Goal: Use online tool/utility: Utilize a website feature to perform a specific function

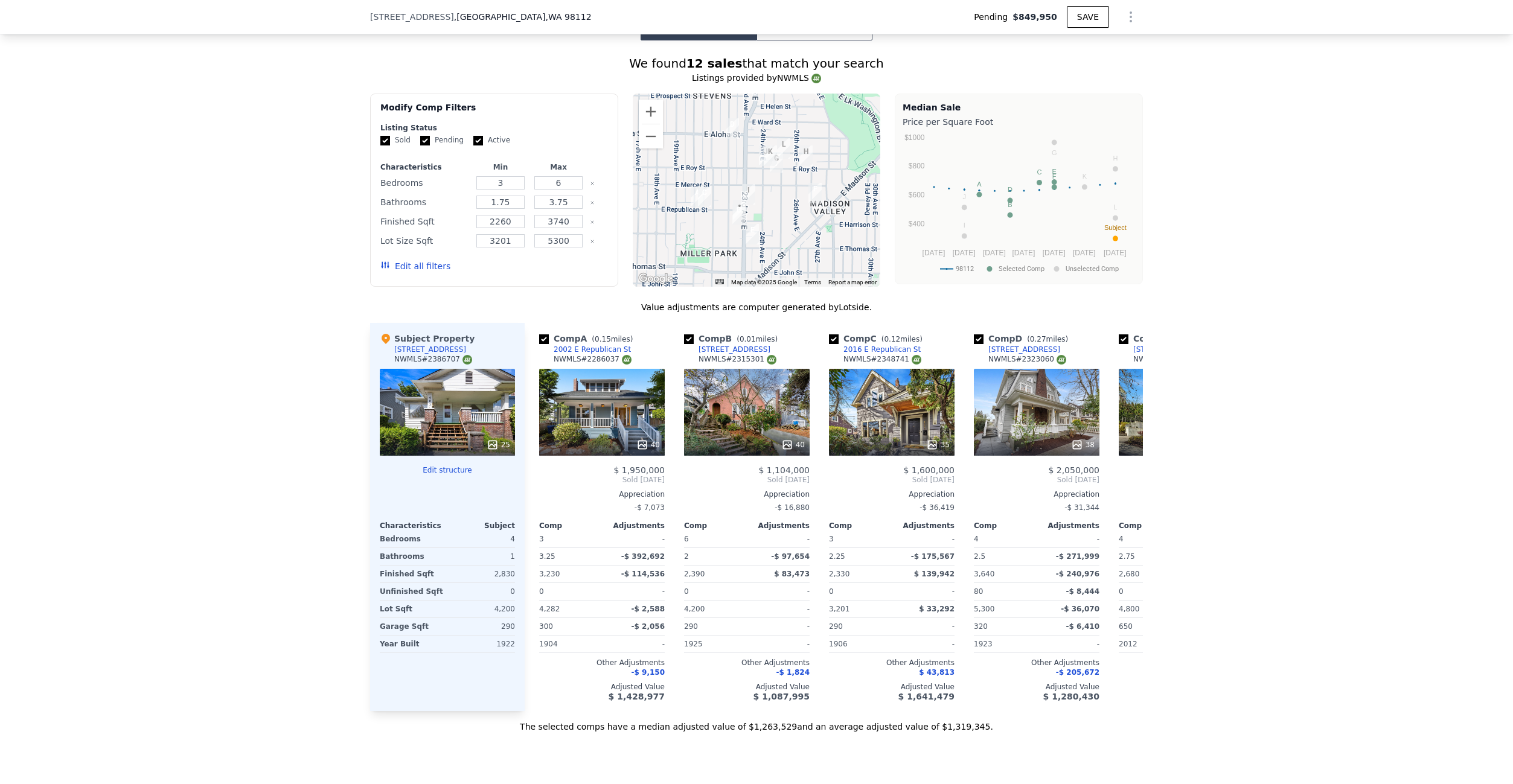
scroll to position [1161, 0]
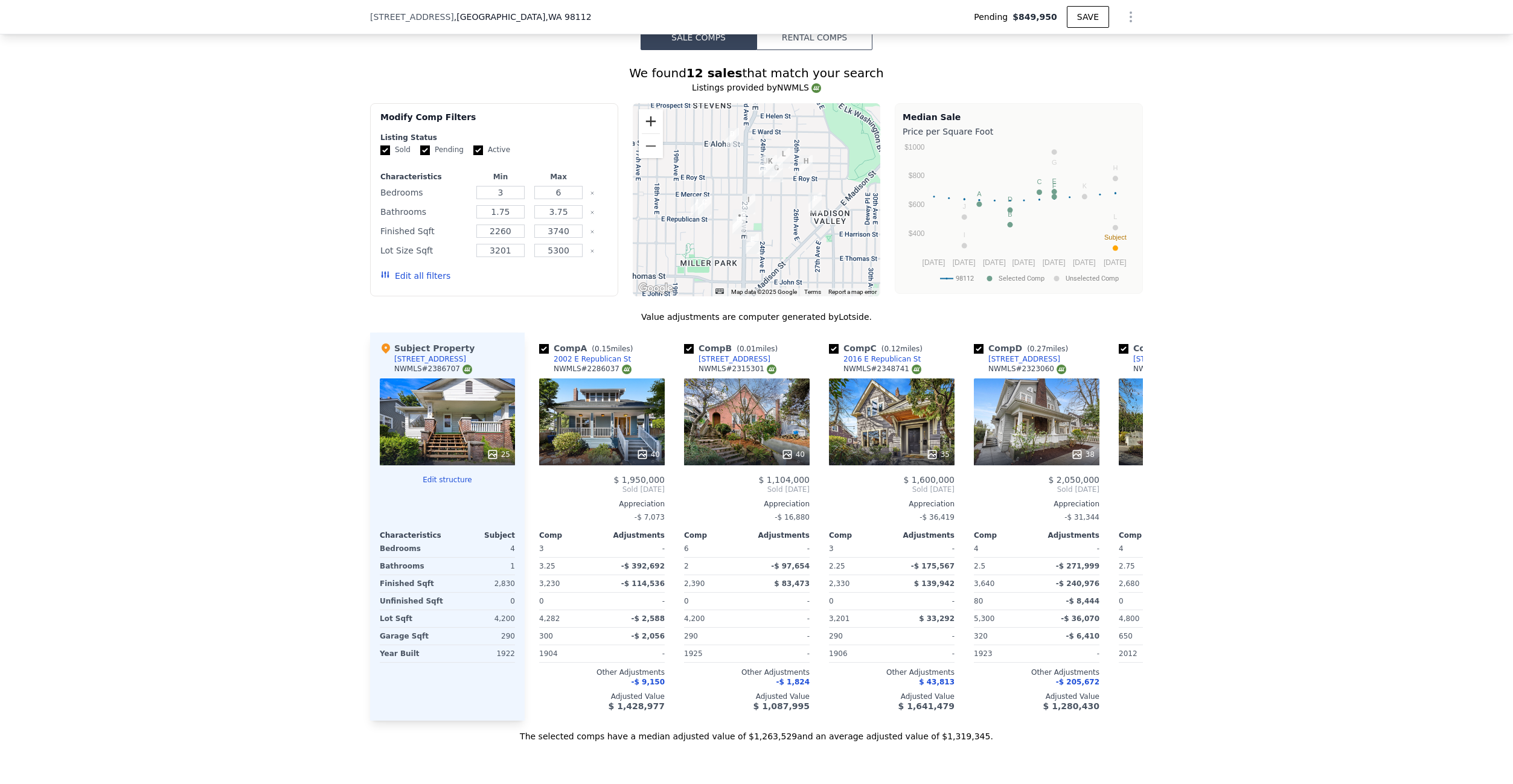
click at [649, 120] on button "Zoom in" at bounding box center [651, 121] width 24 height 24
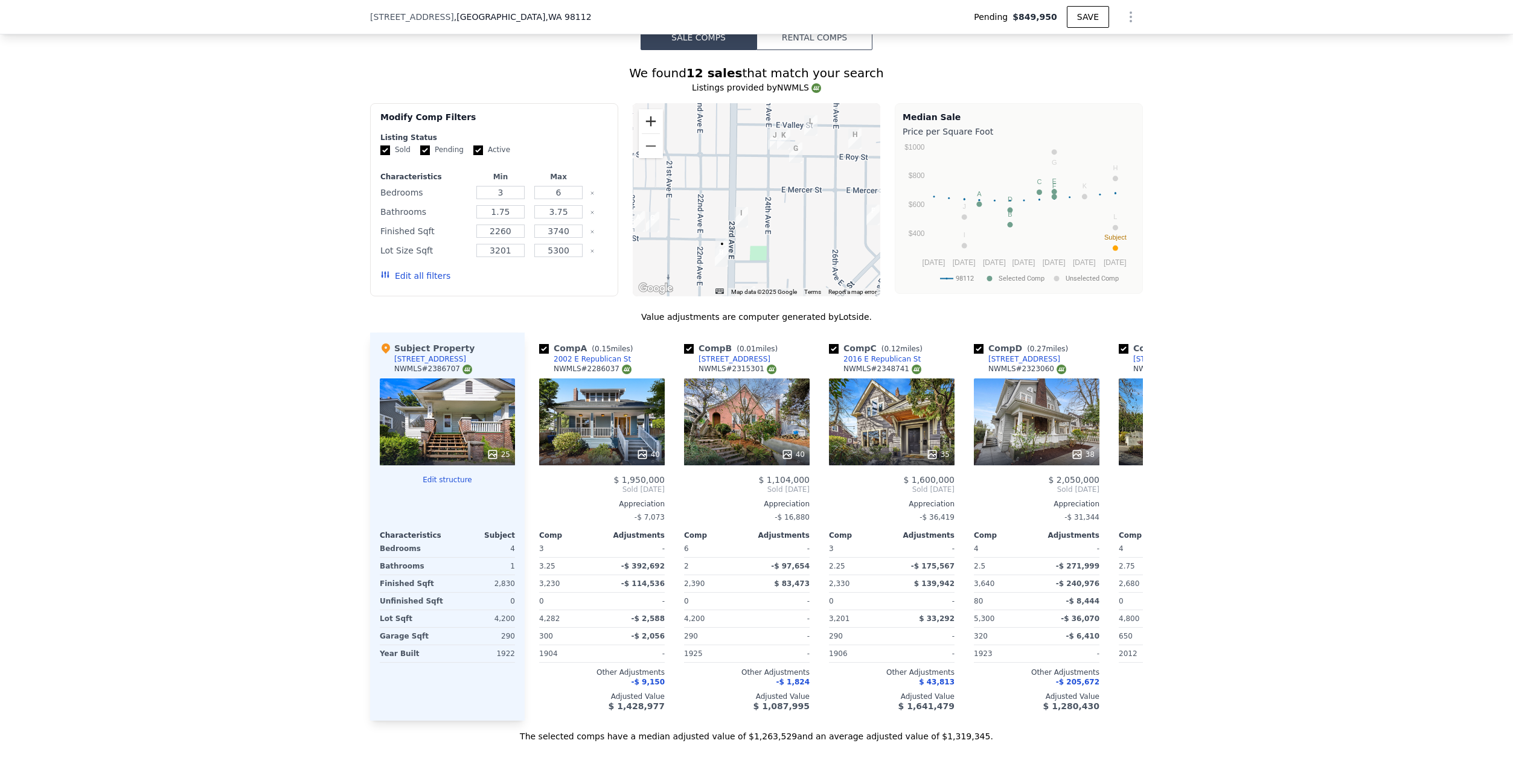
click at [649, 120] on button "Zoom in" at bounding box center [651, 121] width 24 height 24
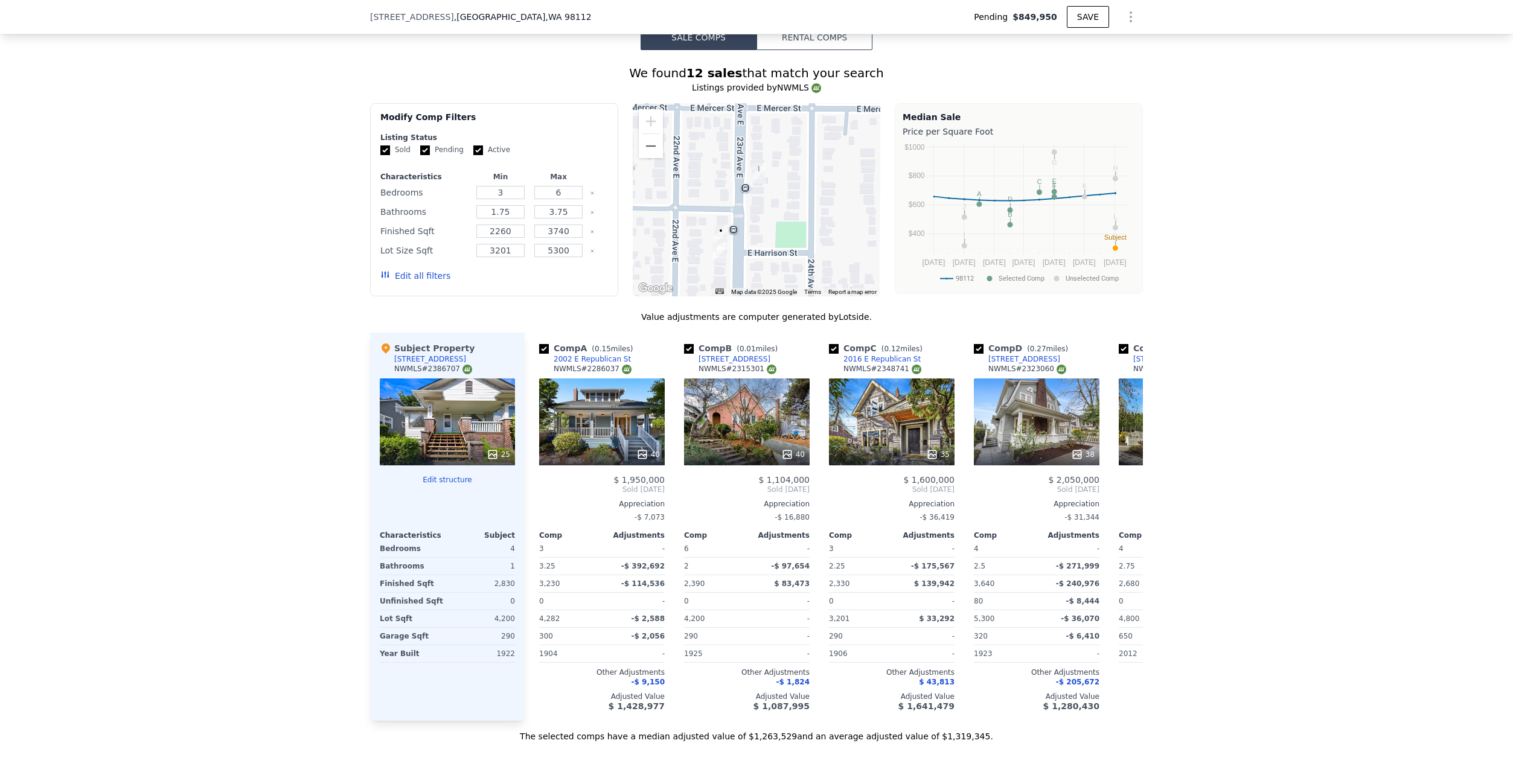
drag, startPoint x: 772, startPoint y: 248, endPoint x: 816, endPoint y: 154, distance: 103.8
click at [816, 154] on div at bounding box center [756, 200] width 248 height 193
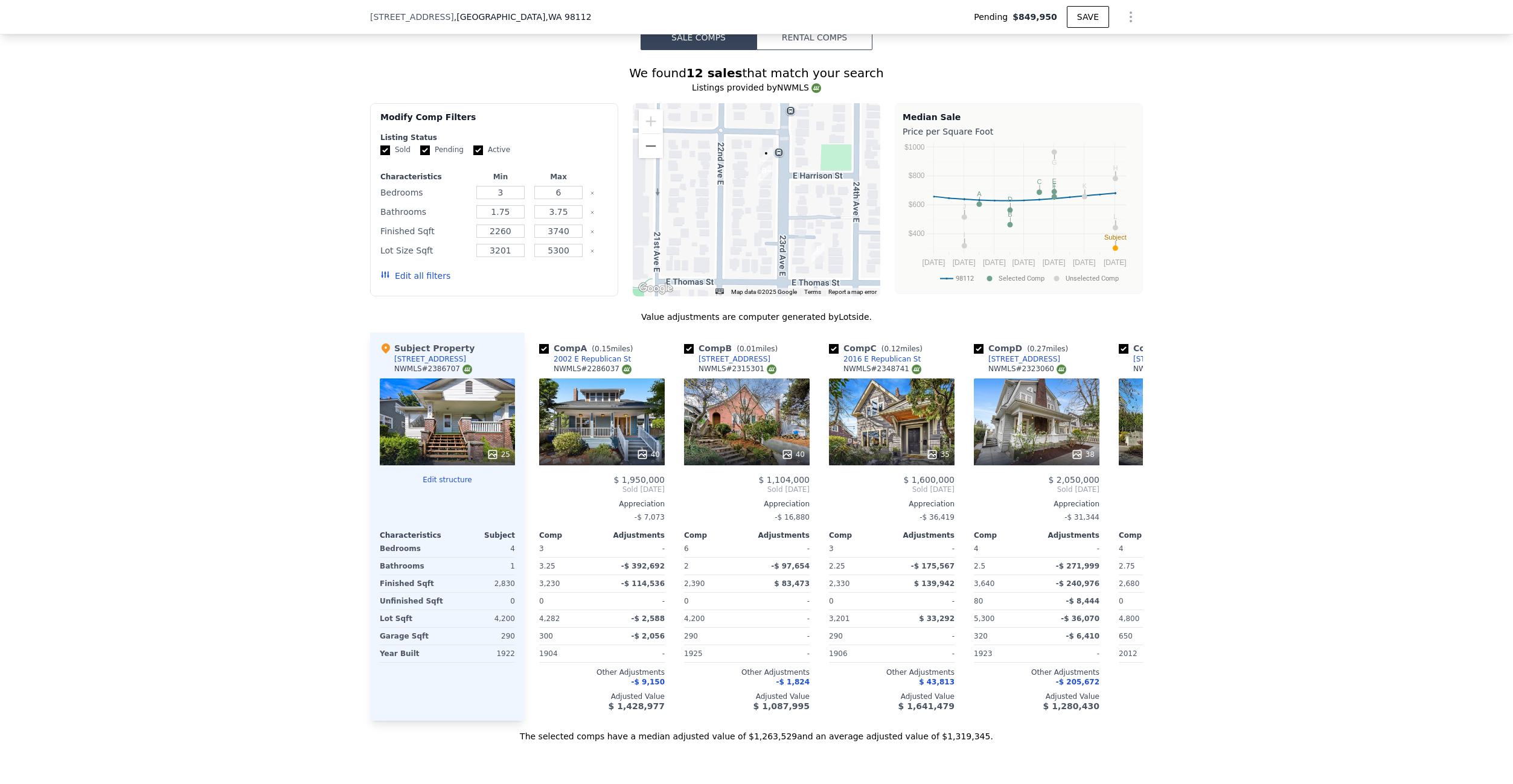
drag, startPoint x: 792, startPoint y: 192, endPoint x: 825, endPoint y: 134, distance: 66.7
click at [825, 134] on div at bounding box center [756, 200] width 248 height 193
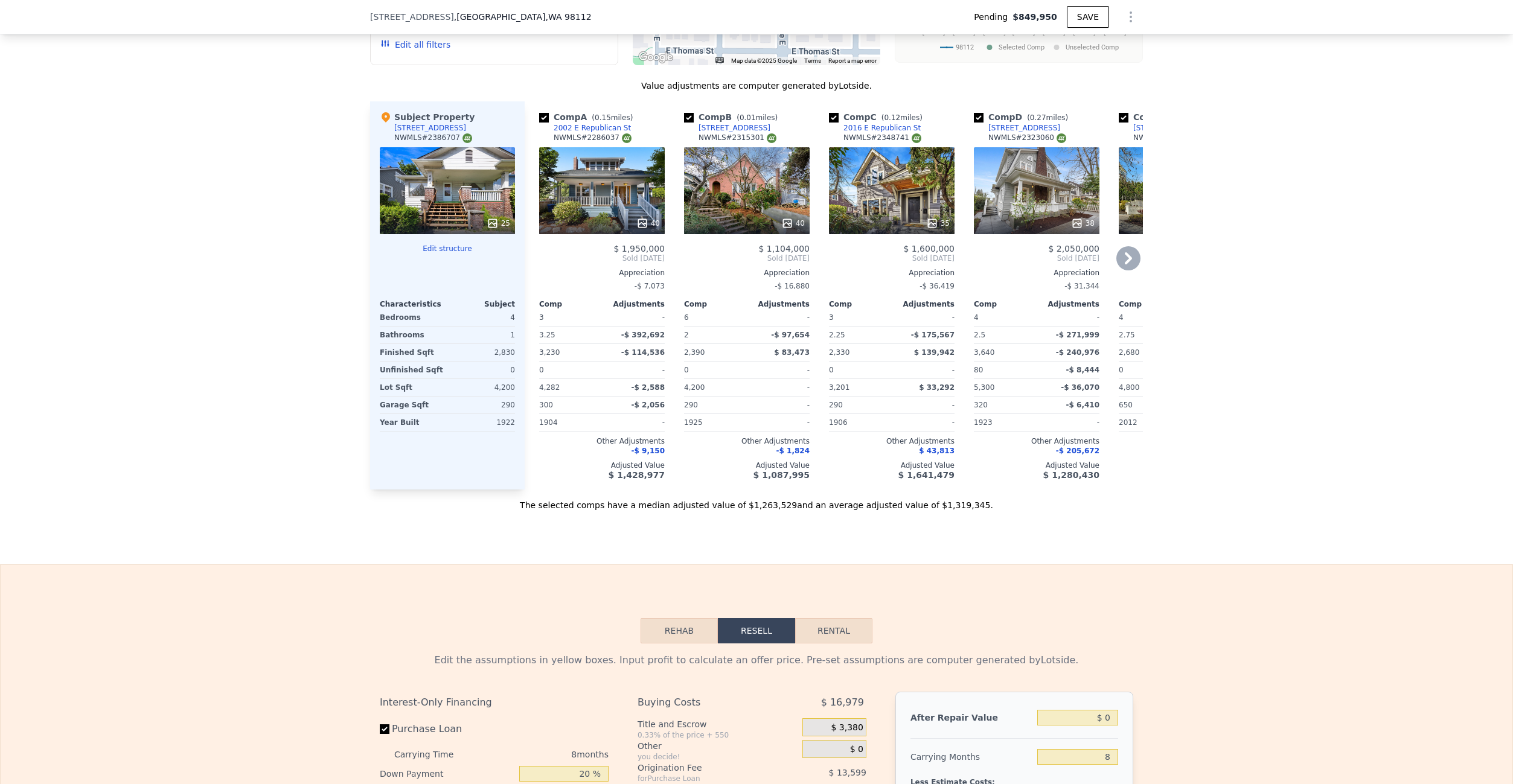
scroll to position [1395, 0]
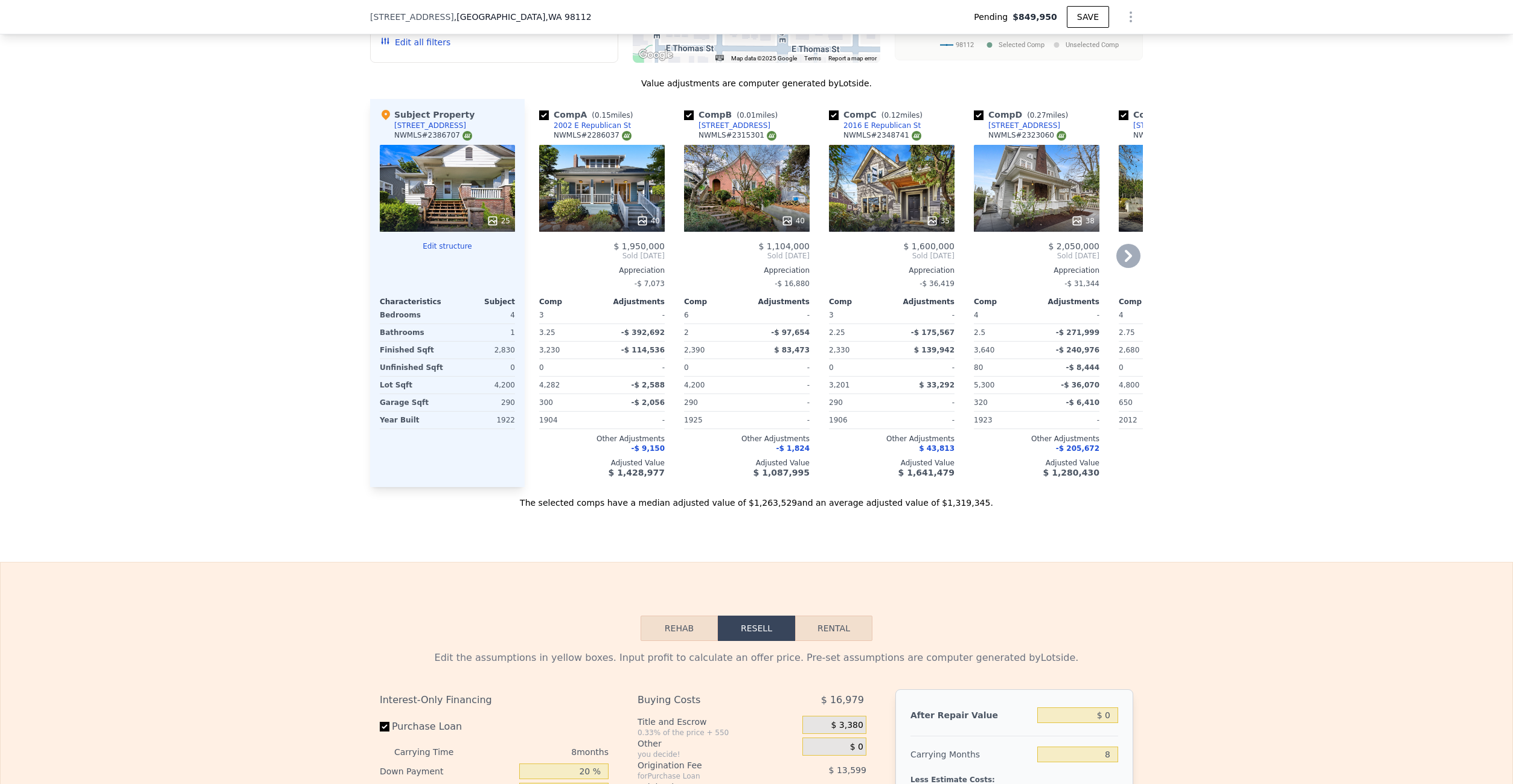
click at [1128, 255] on icon at bounding box center [1129, 256] width 24 height 24
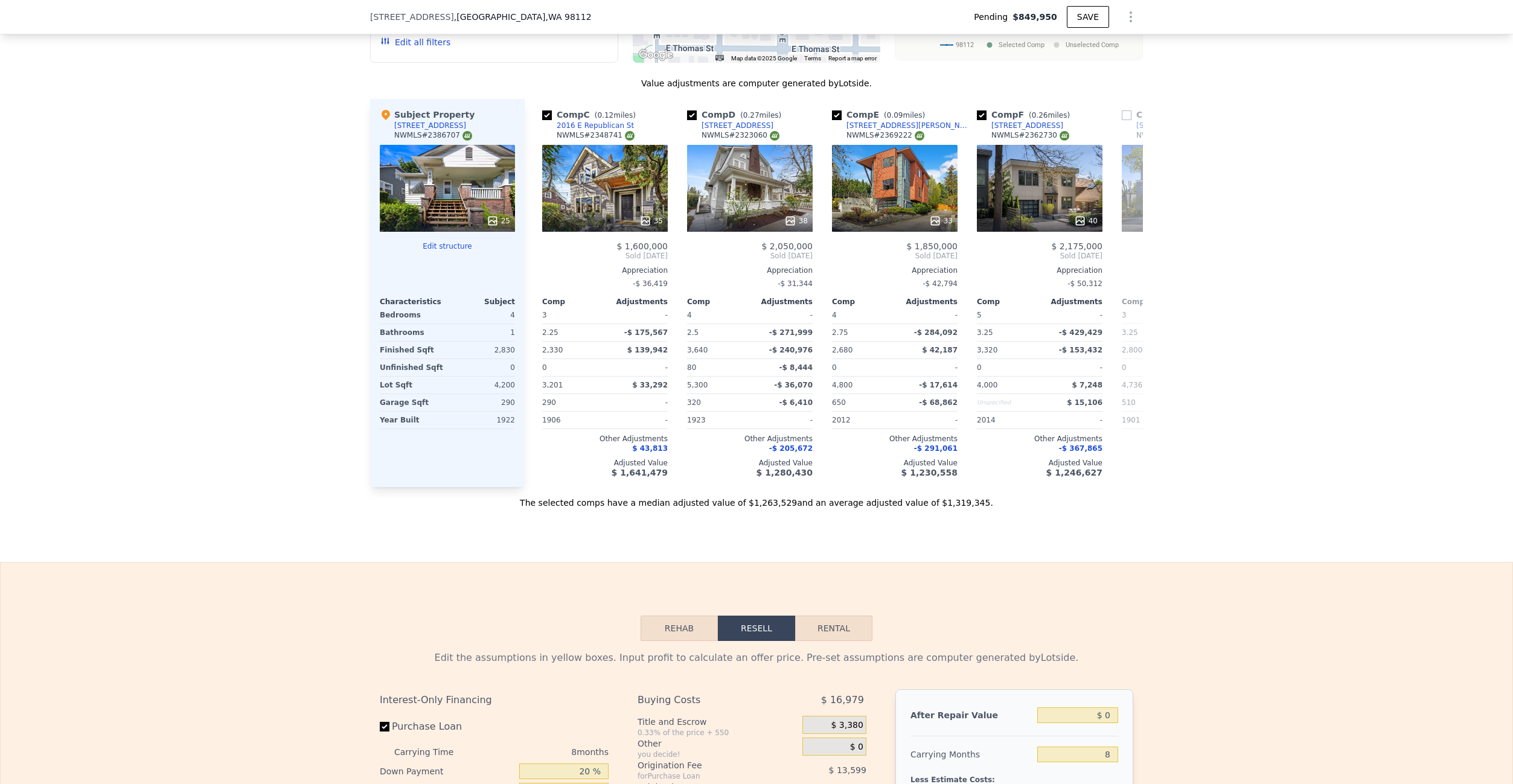
scroll to position [0, 290]
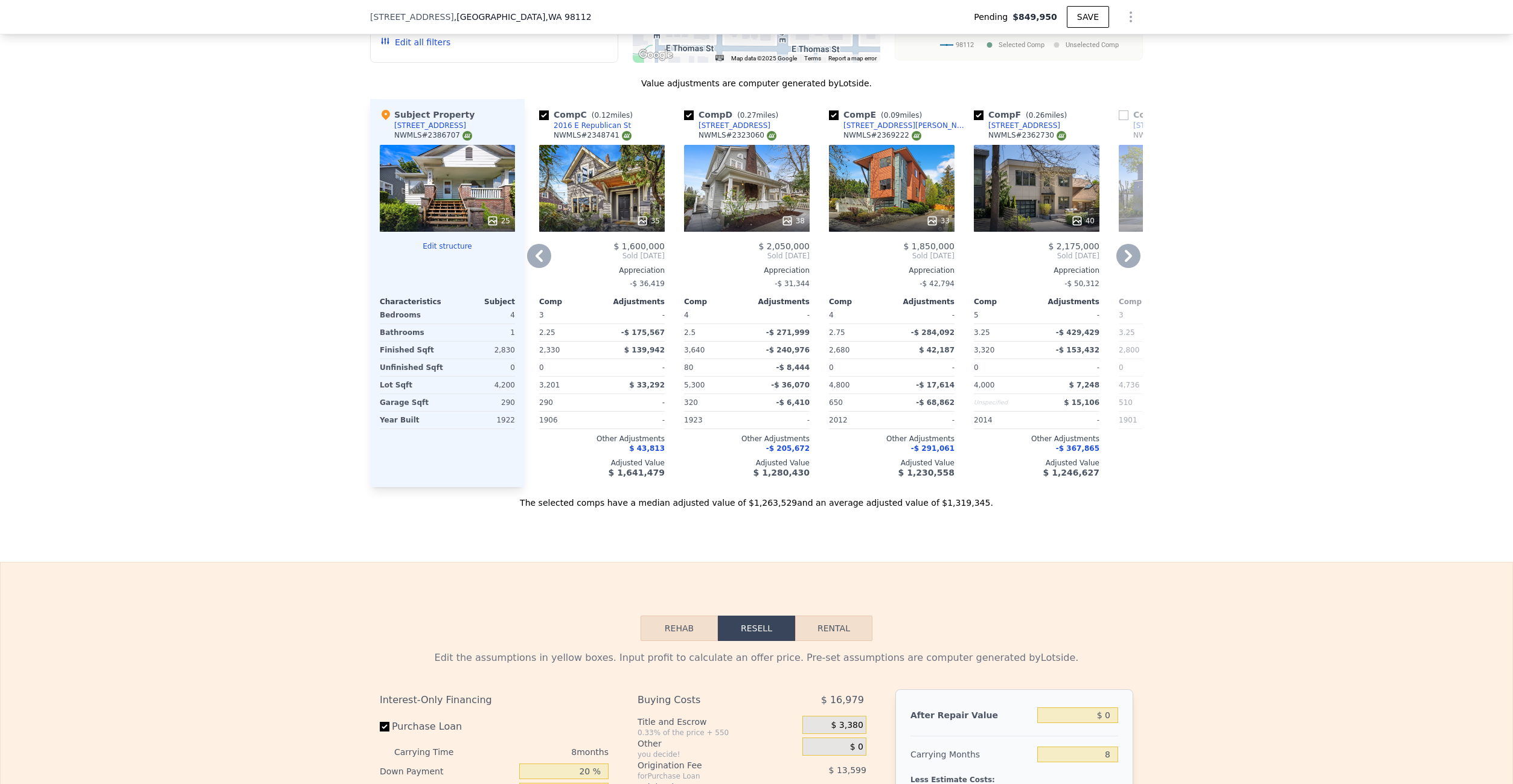
click at [979, 113] on input "checkbox" at bounding box center [979, 116] width 10 height 10
checkbox input "false"
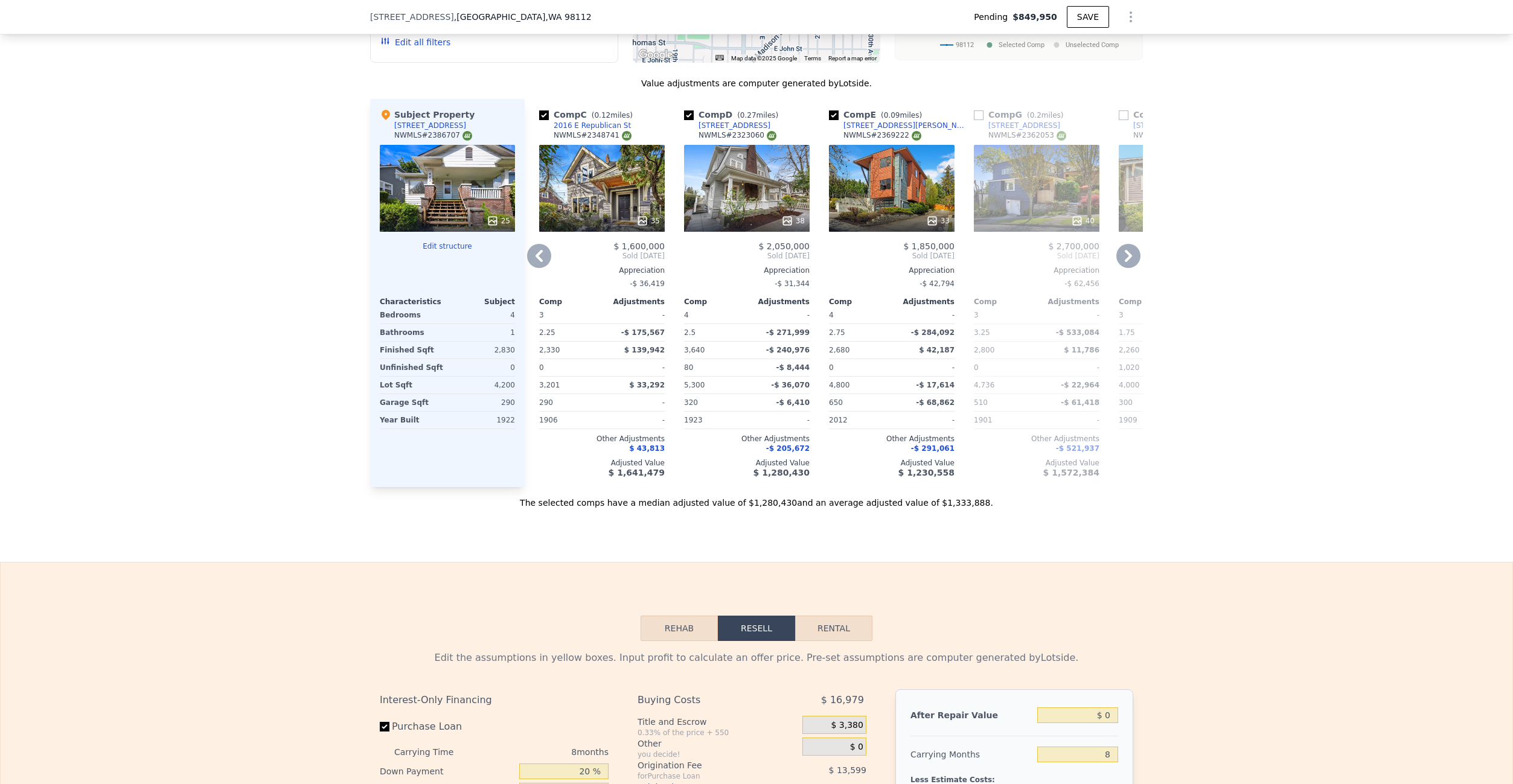
click at [833, 113] on input "checkbox" at bounding box center [834, 116] width 10 height 10
checkbox input "false"
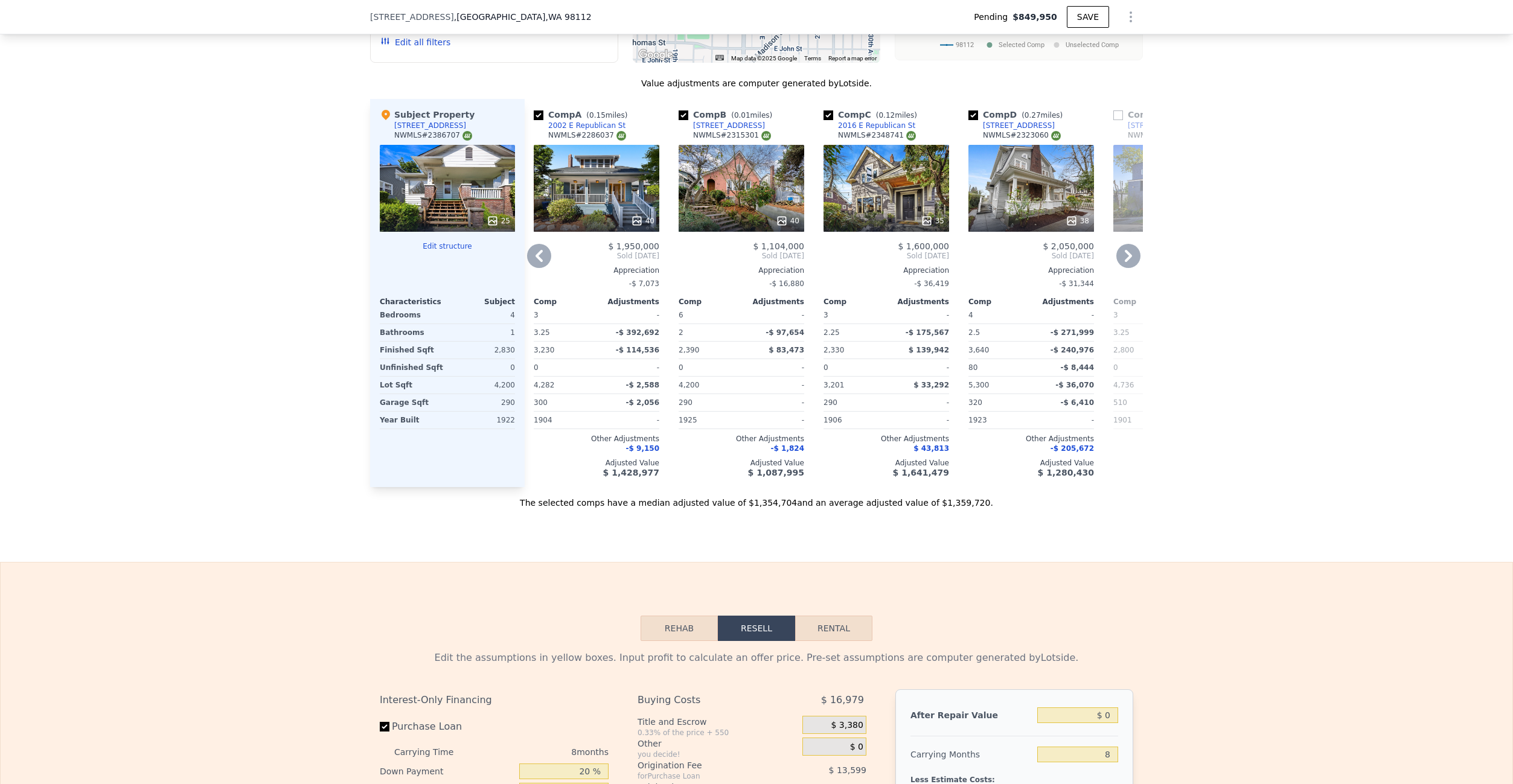
scroll to position [0, 0]
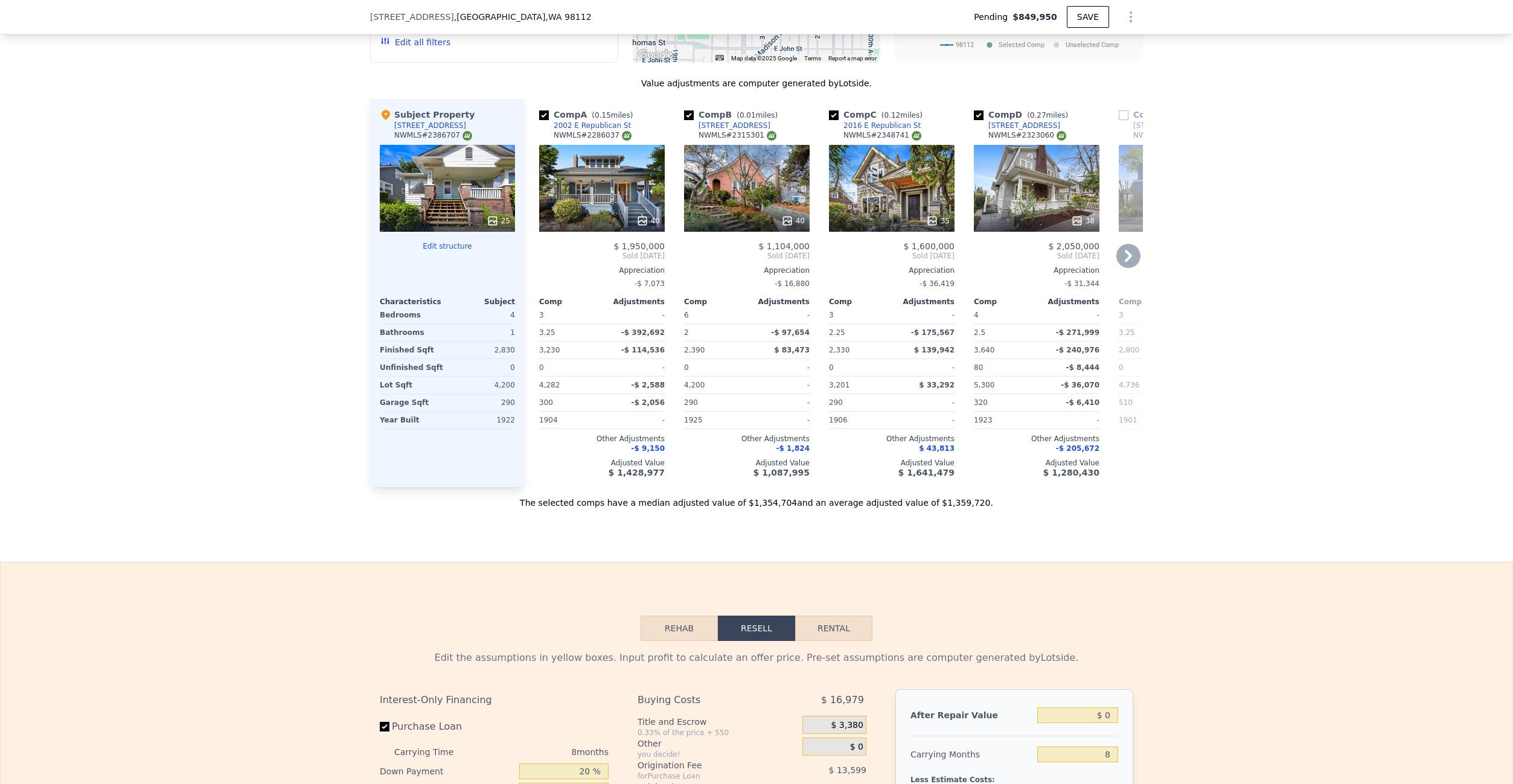
click at [615, 196] on div "40" at bounding box center [602, 188] width 126 height 87
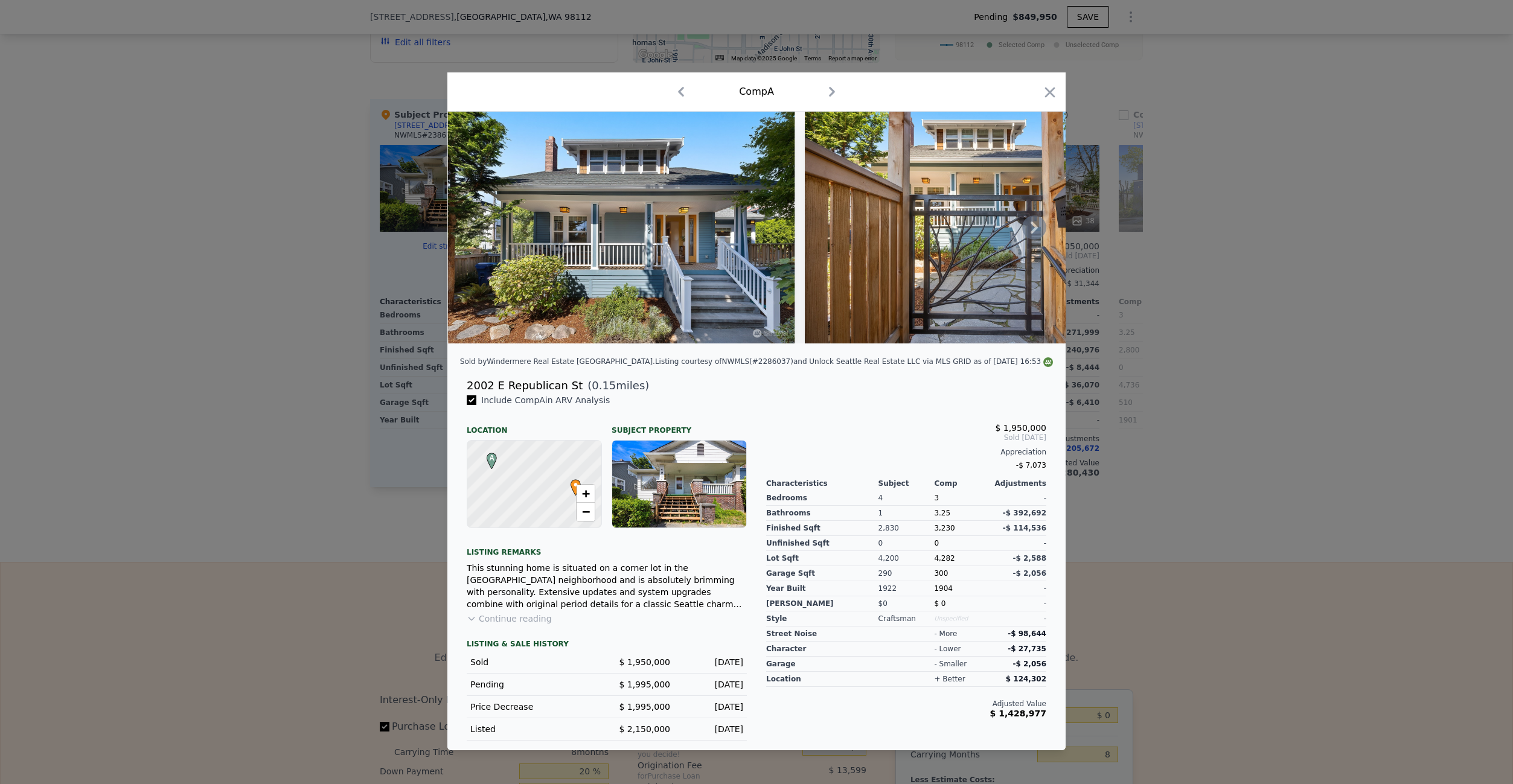
click at [1031, 230] on icon at bounding box center [1035, 227] width 24 height 24
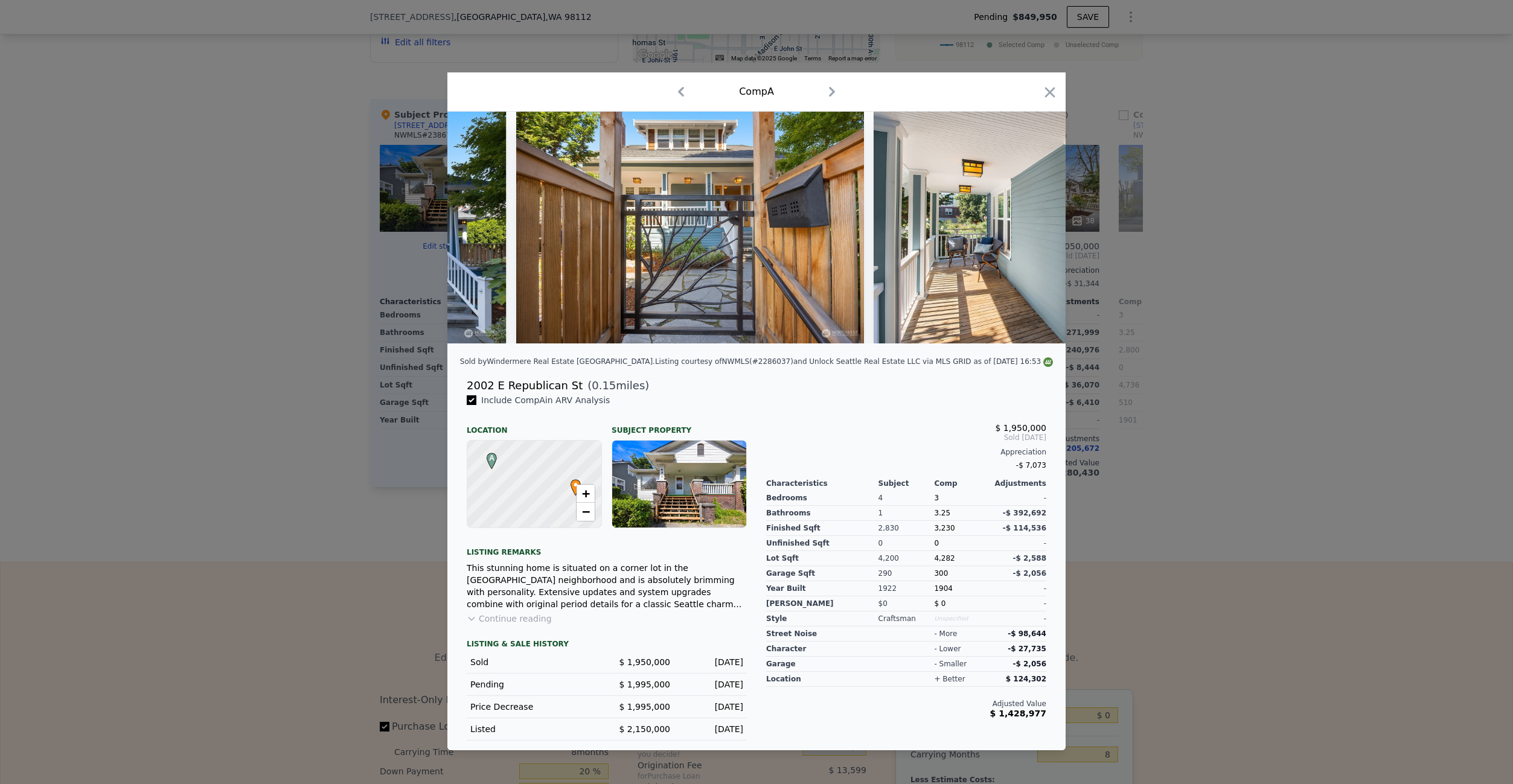
scroll to position [0, 290]
click at [1031, 228] on icon at bounding box center [1035, 227] width 24 height 24
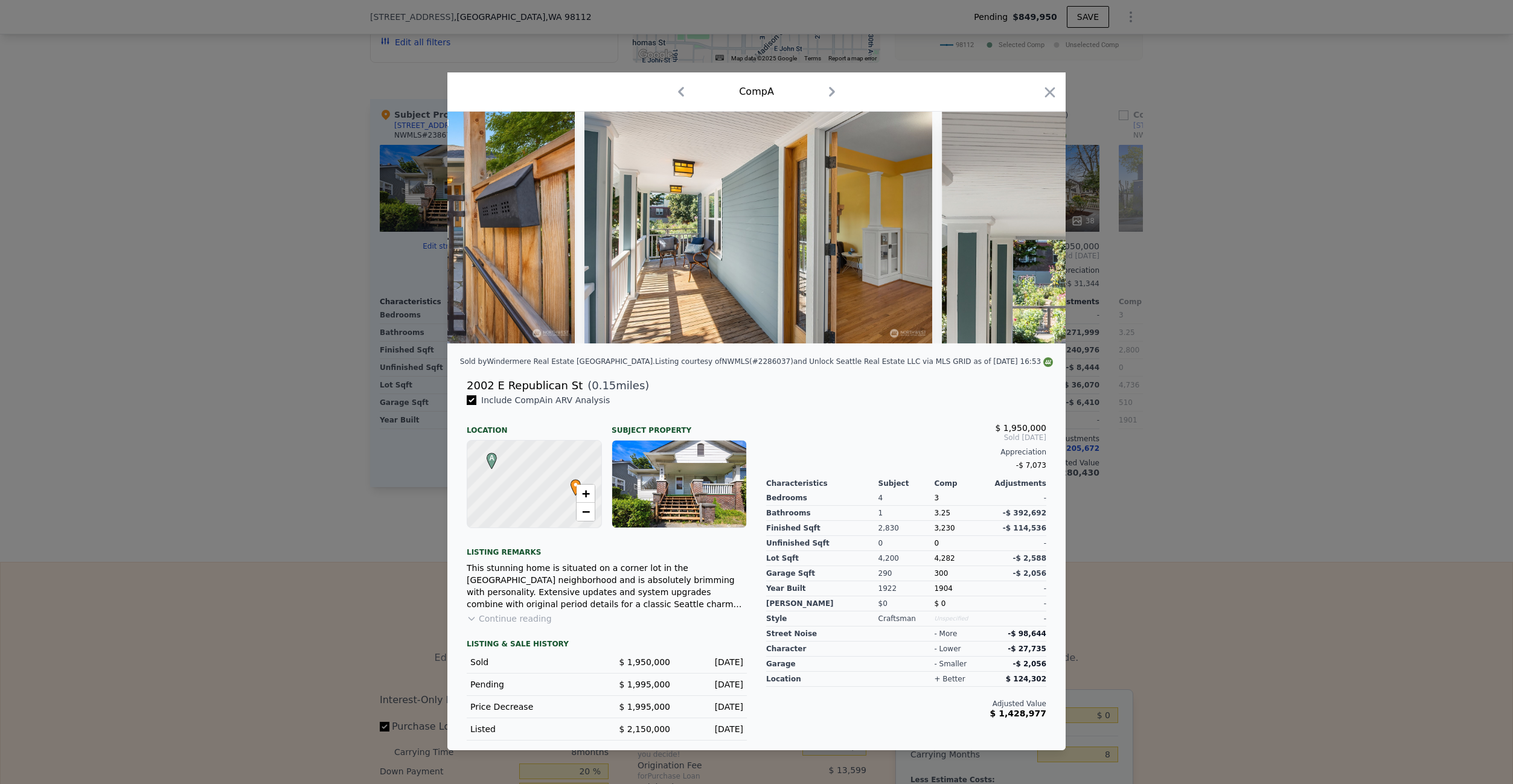
scroll to position [0, 580]
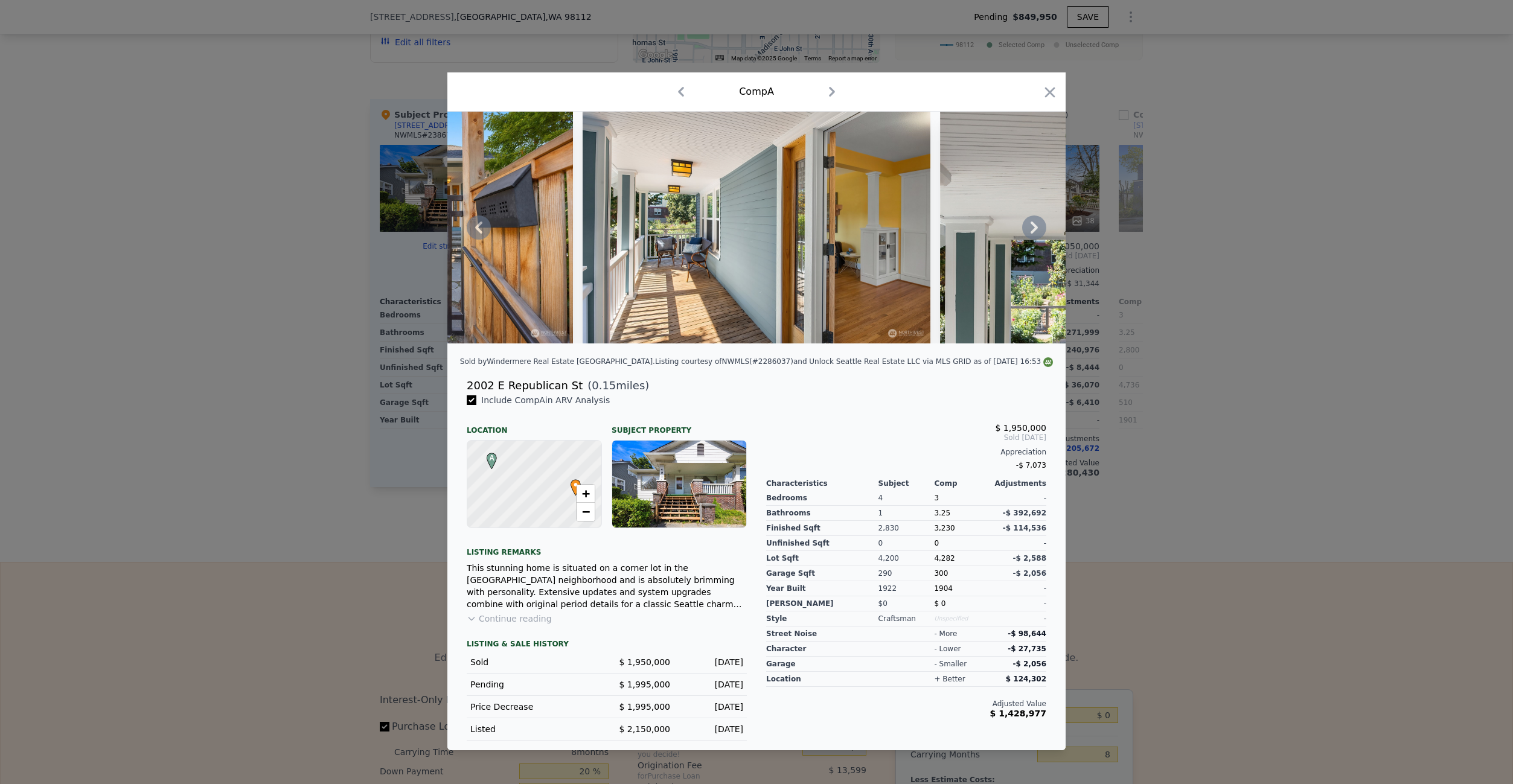
click at [1027, 228] on icon at bounding box center [1035, 227] width 24 height 24
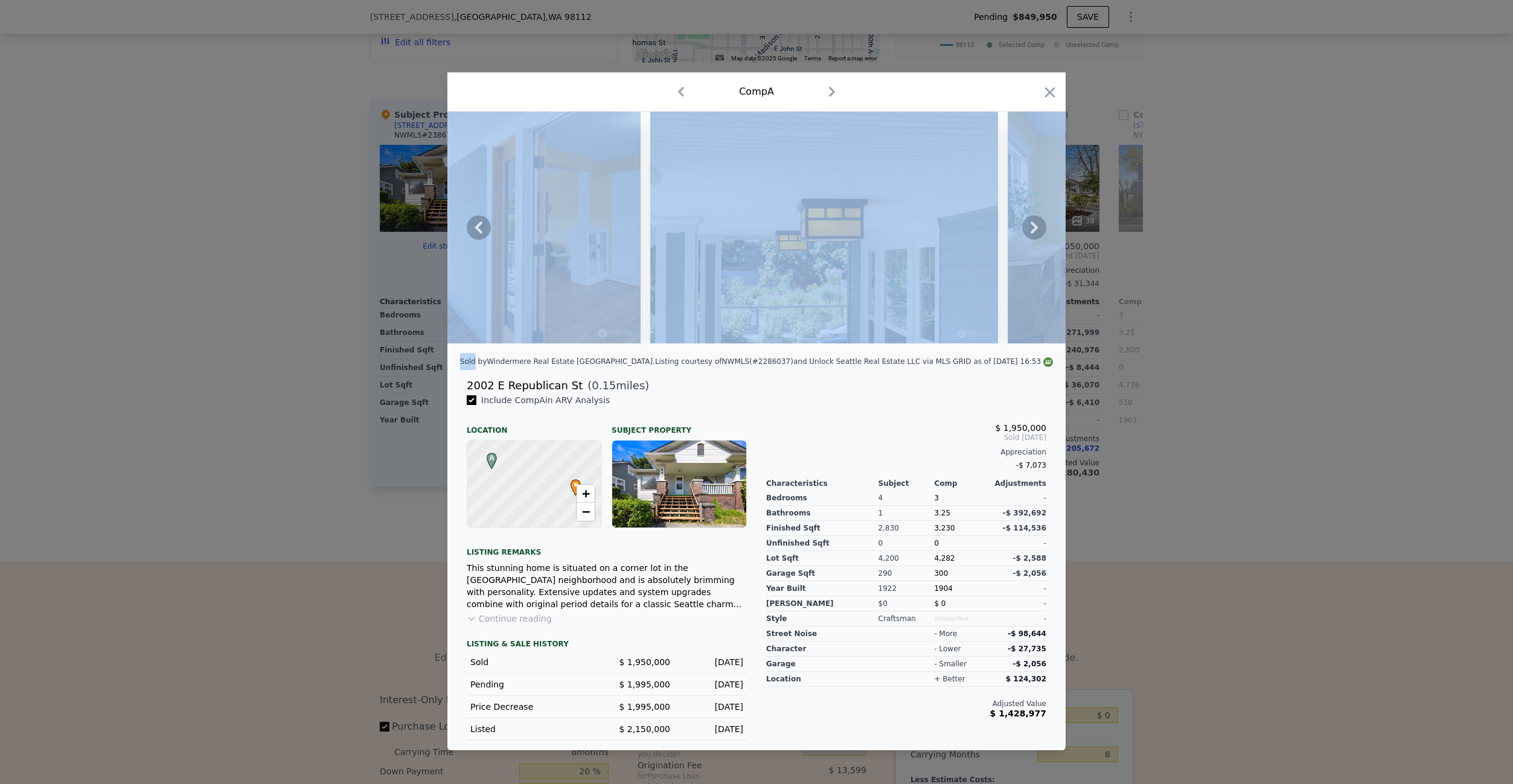
click at [1027, 228] on icon at bounding box center [1035, 227] width 24 height 24
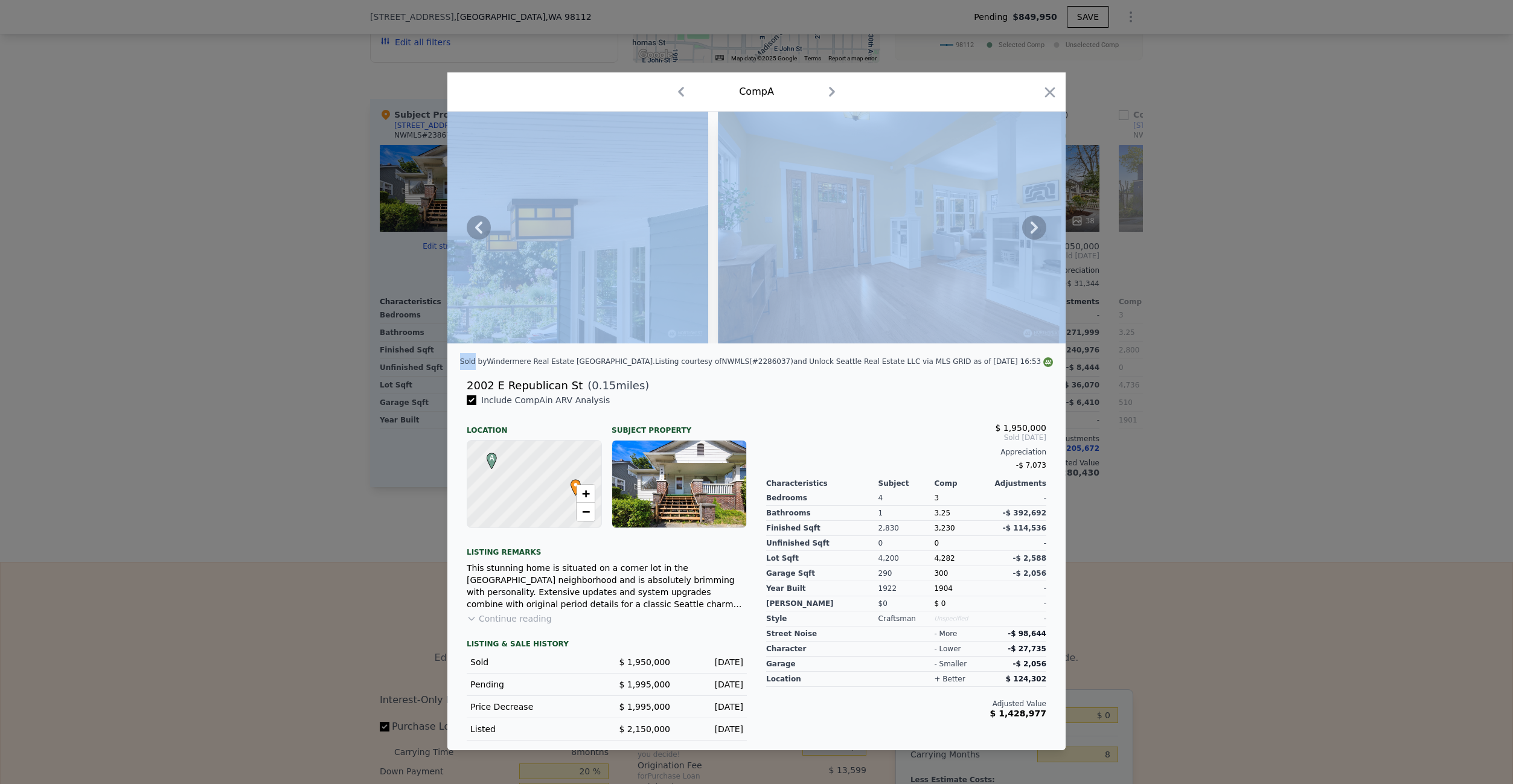
click at [1031, 231] on icon at bounding box center [1034, 227] width 7 height 12
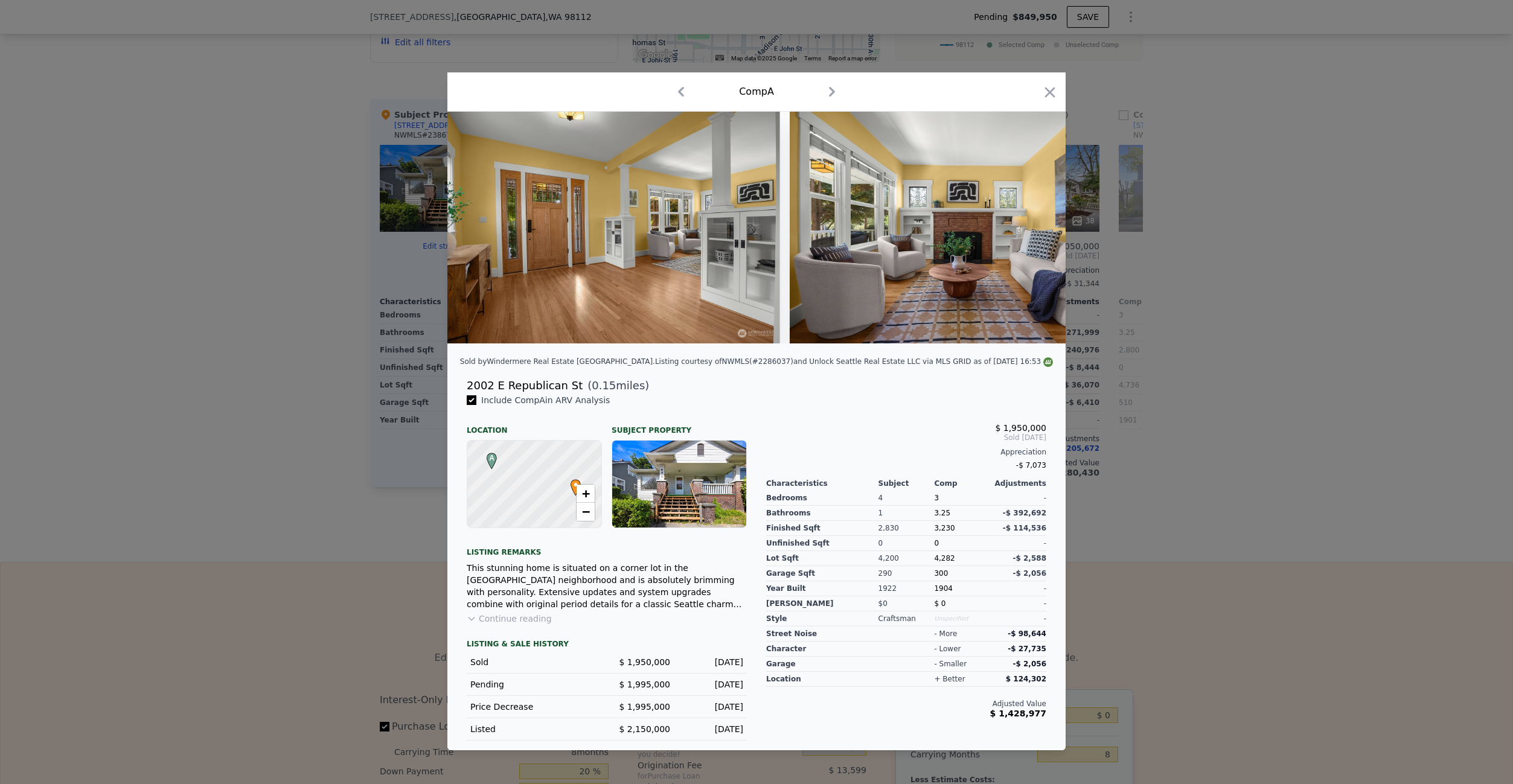
scroll to position [0, 1450]
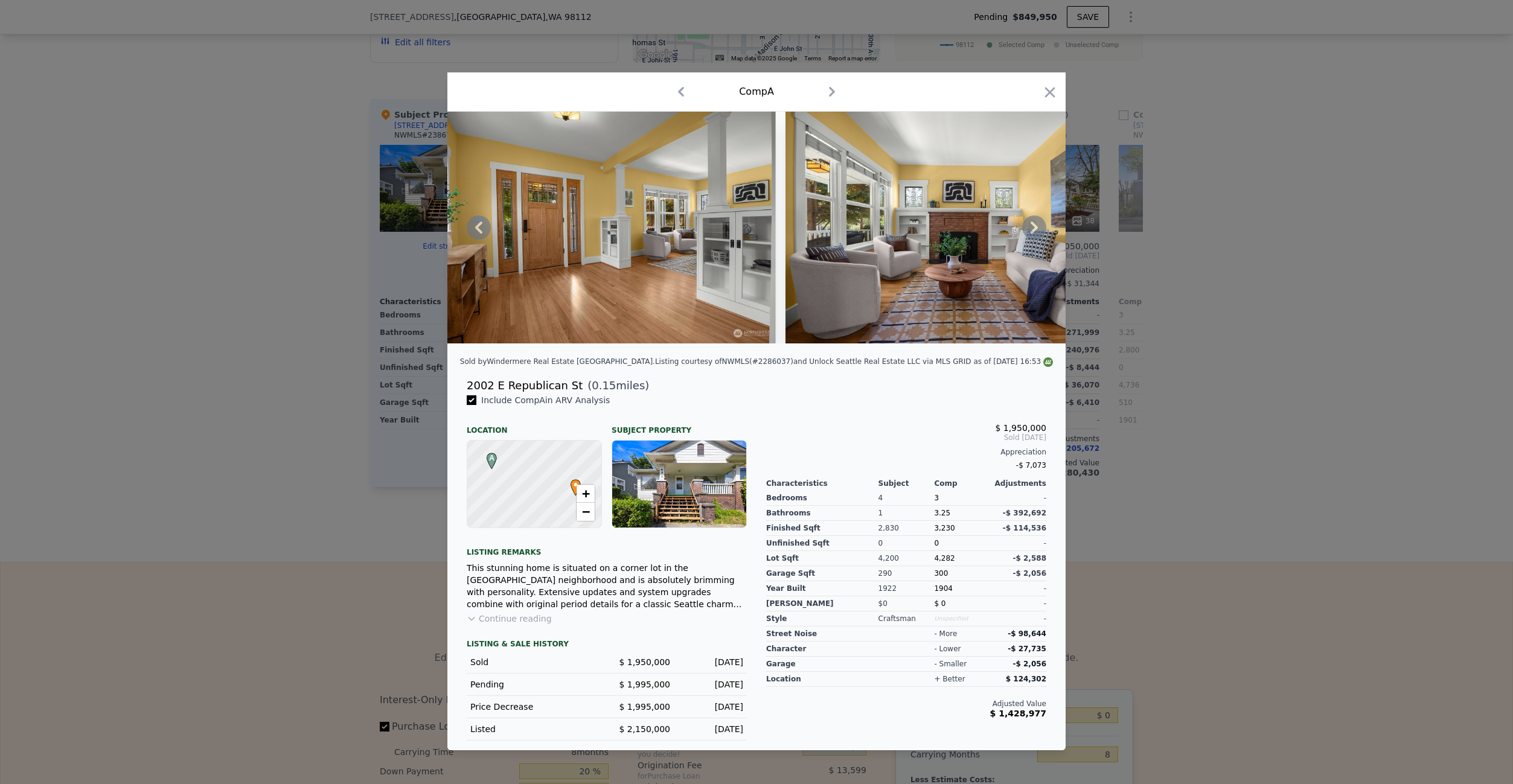
click at [1032, 230] on icon at bounding box center [1034, 227] width 7 height 12
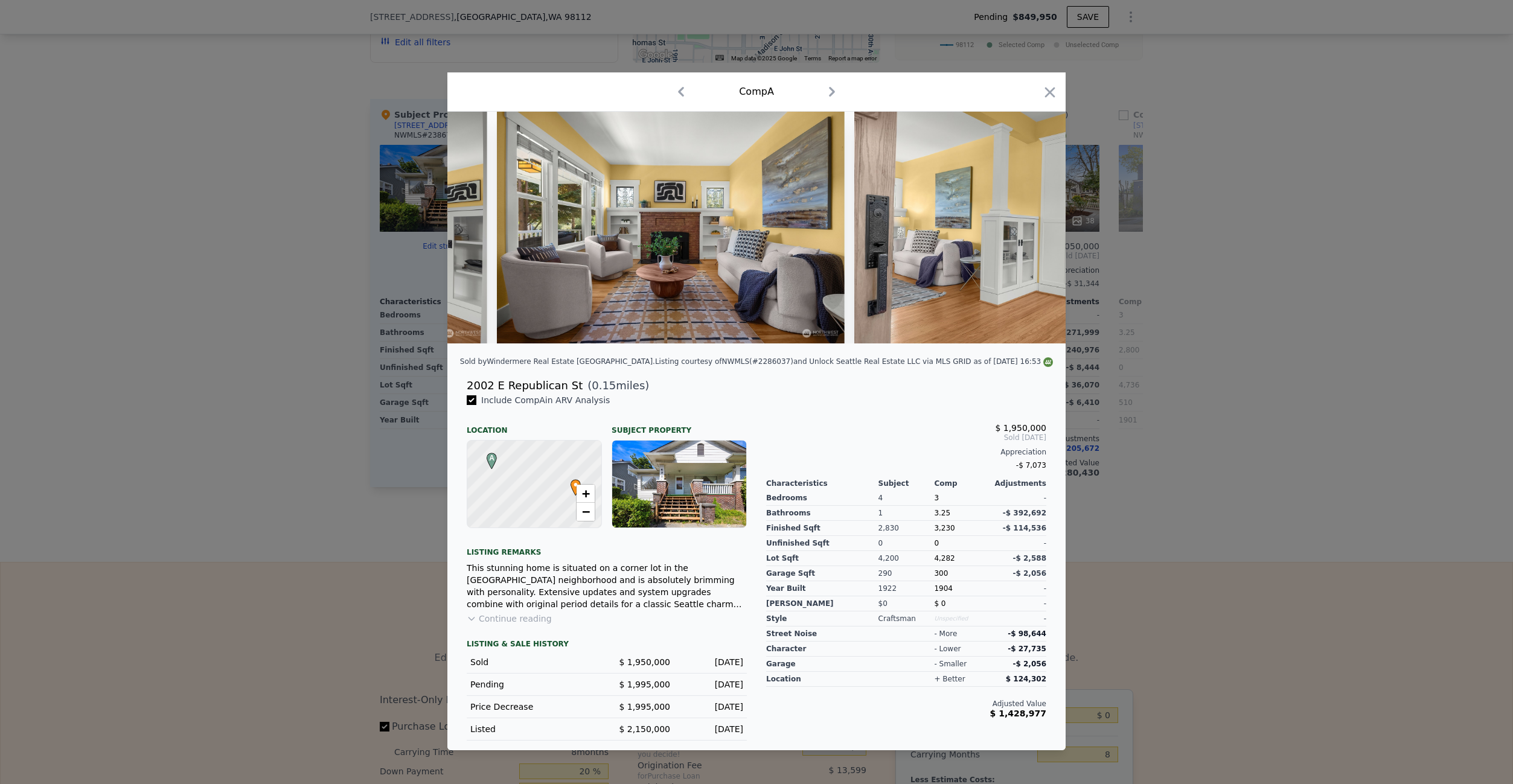
scroll to position [0, 1740]
click at [1032, 230] on icon at bounding box center [1035, 227] width 24 height 24
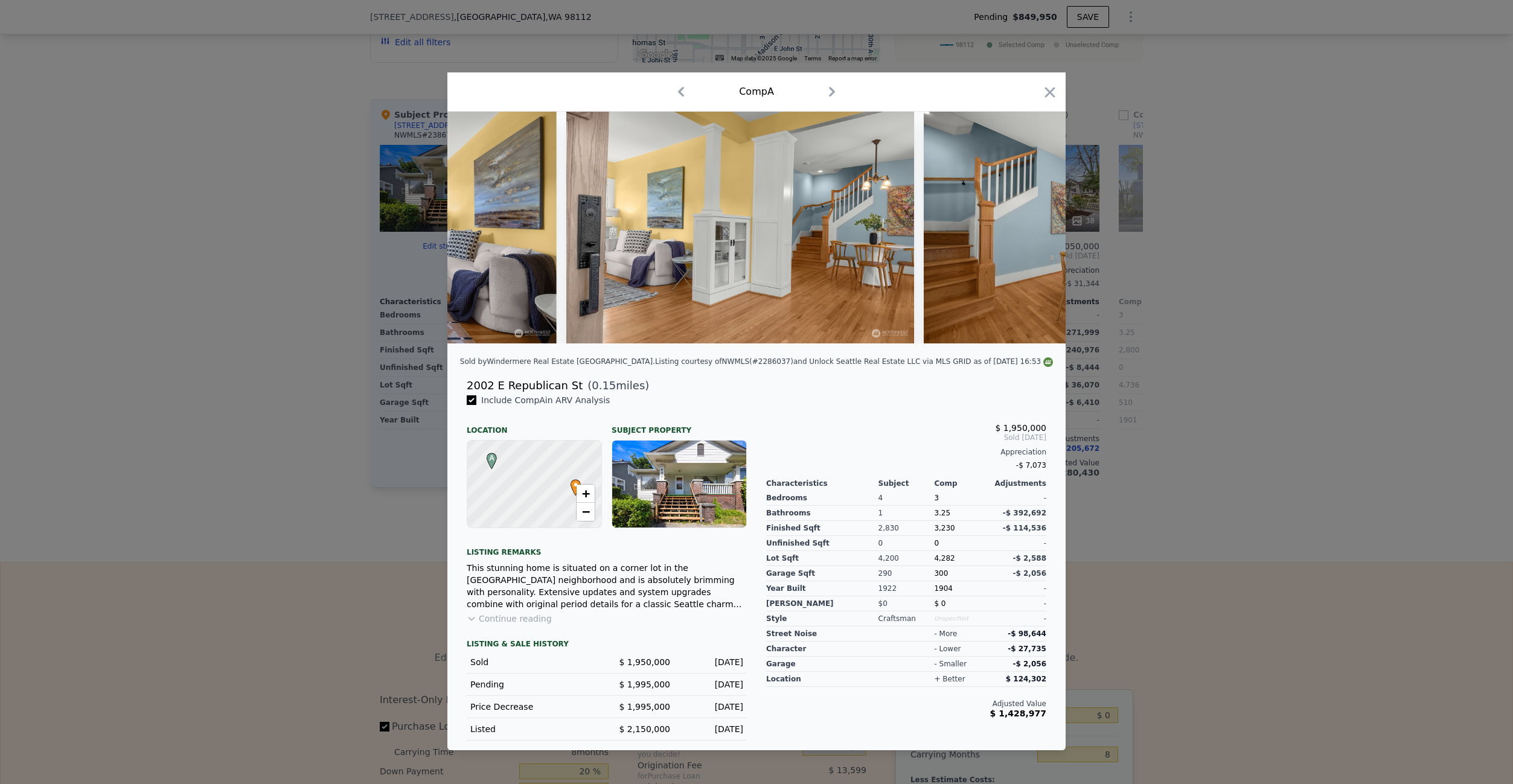
scroll to position [0, 2029]
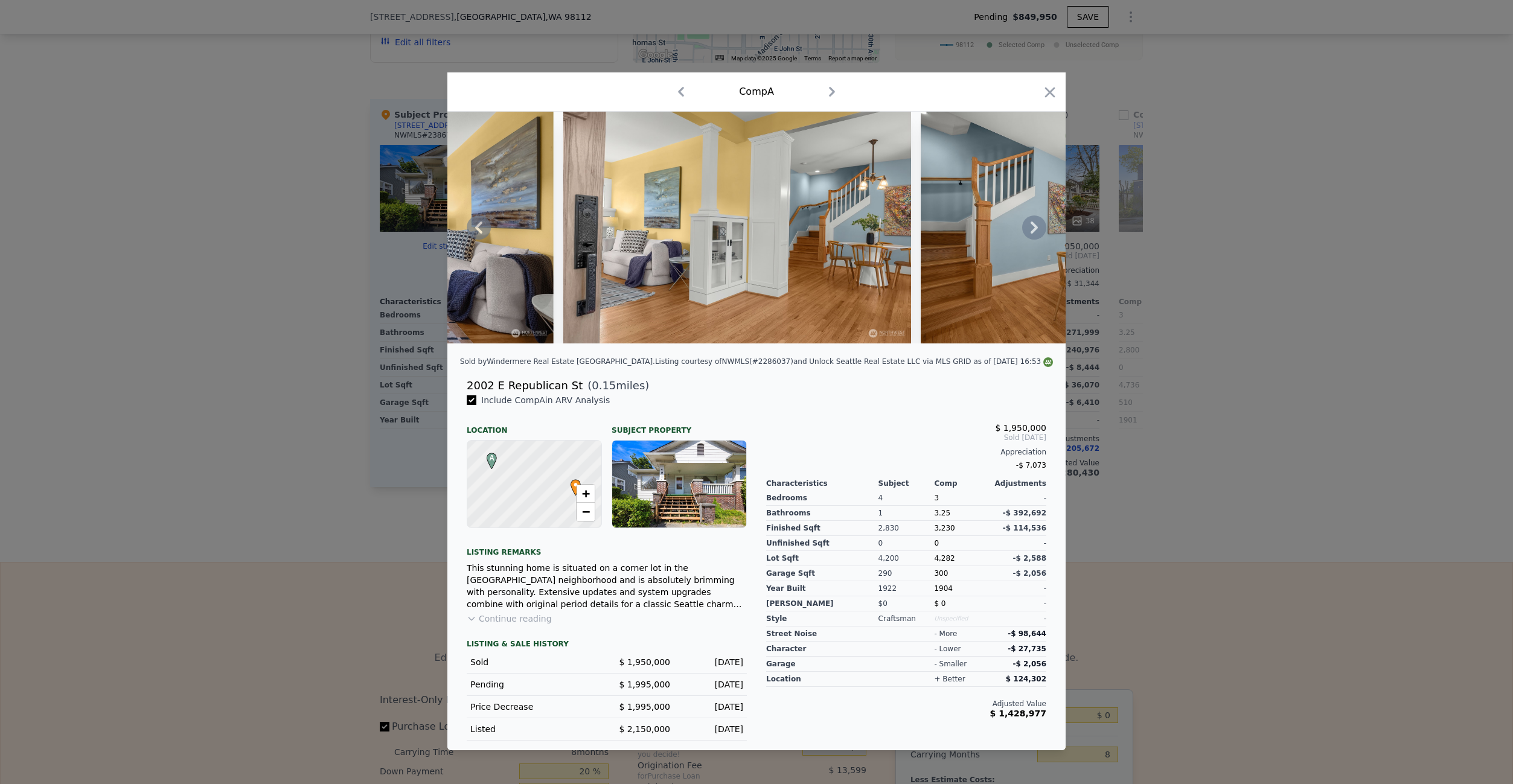
click at [1032, 228] on icon at bounding box center [1035, 227] width 24 height 24
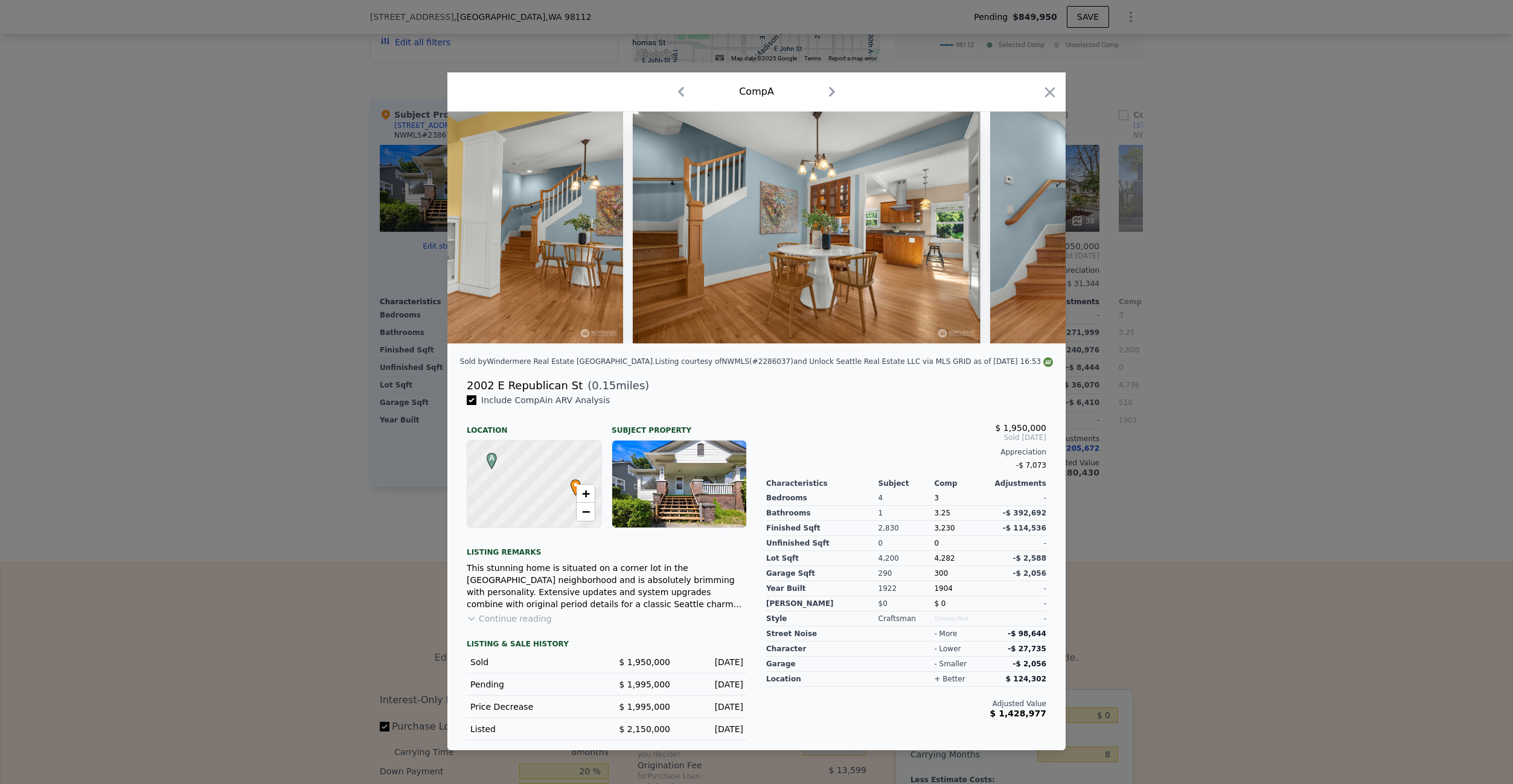
scroll to position [0, 2319]
click at [1032, 228] on icon at bounding box center [1035, 227] width 24 height 24
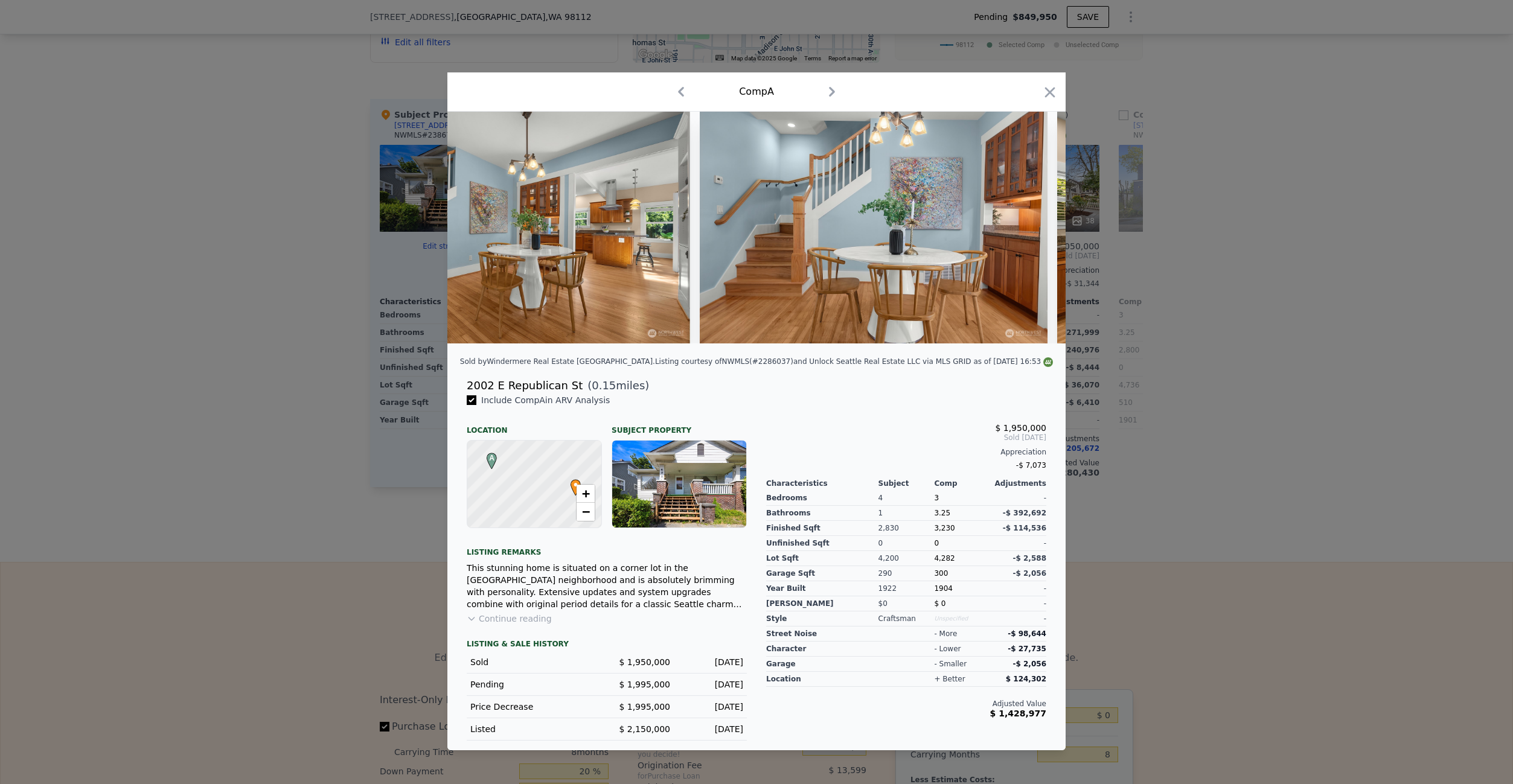
scroll to position [0, 2609]
click at [1032, 228] on icon at bounding box center [1035, 227] width 24 height 24
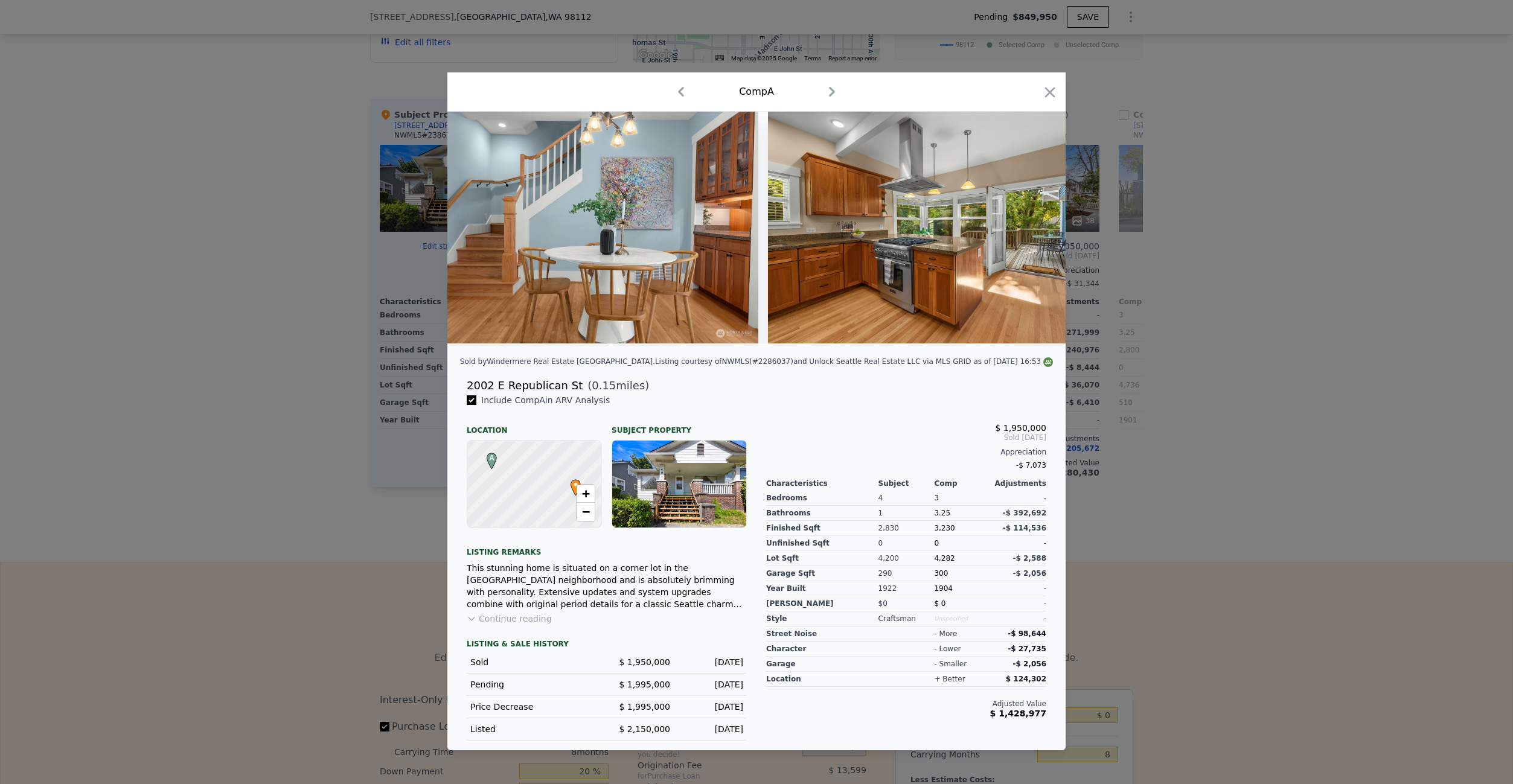
scroll to position [0, 2898]
click at [1038, 227] on icon at bounding box center [1034, 227] width 7 height 12
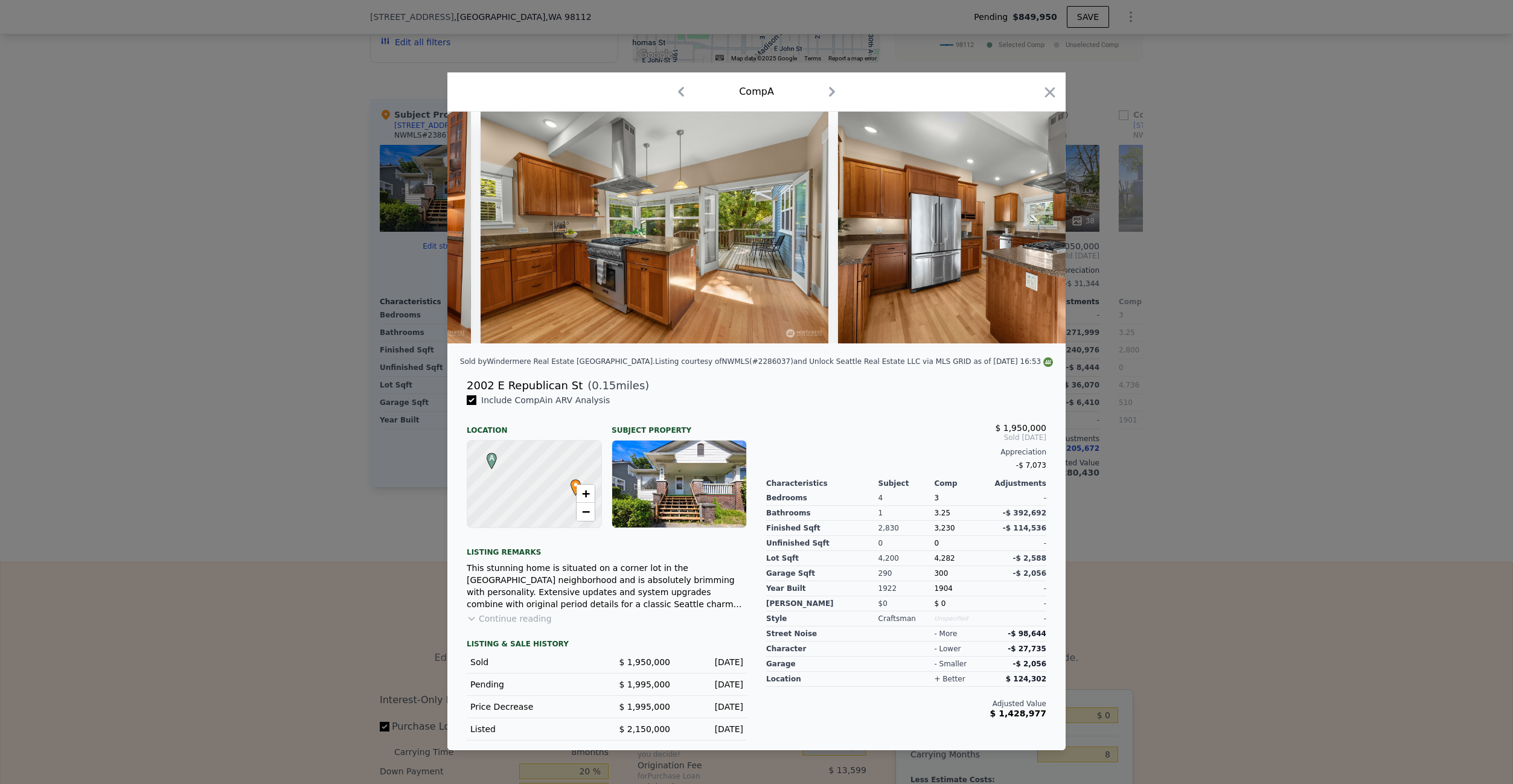
scroll to position [0, 3188]
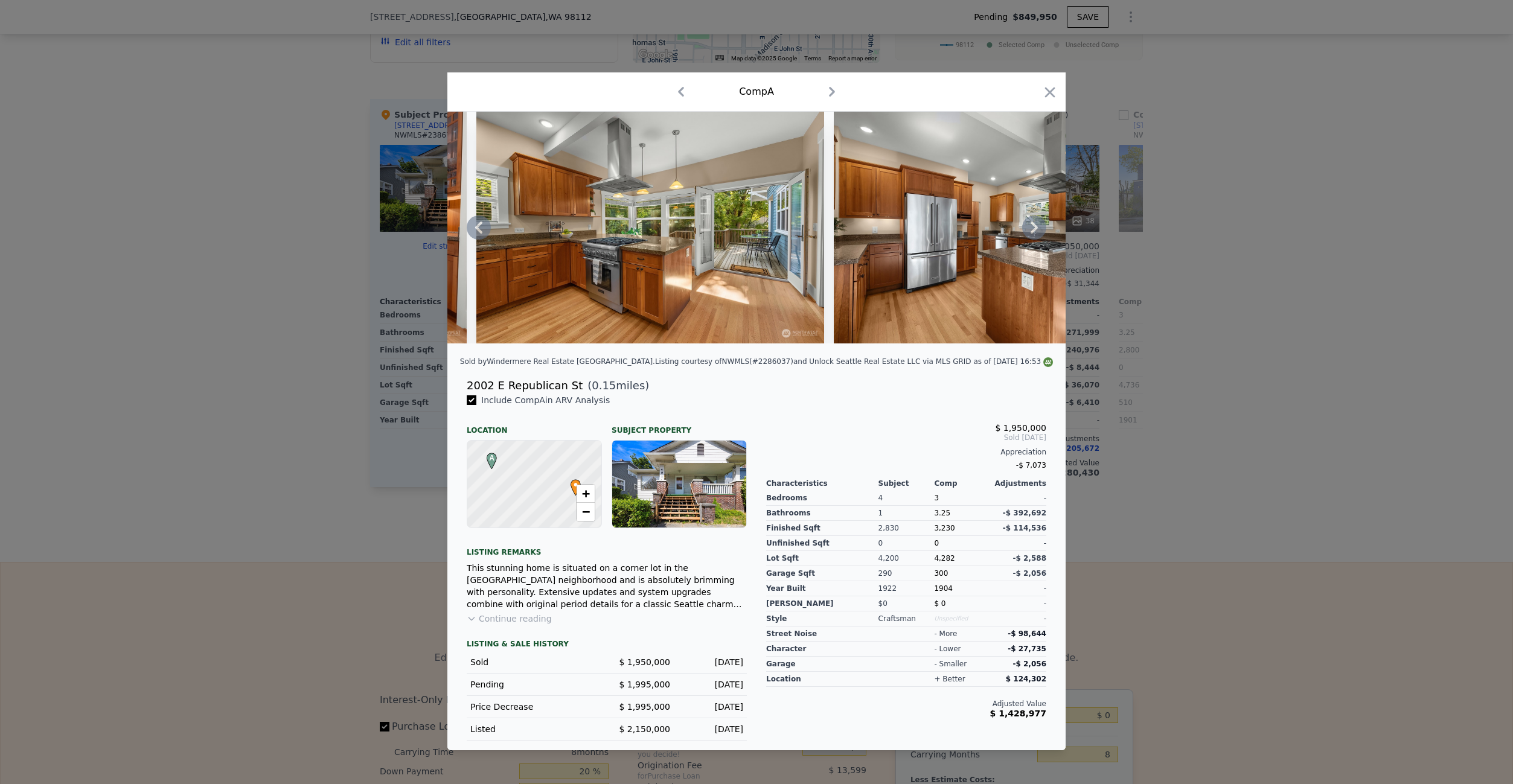
click at [1033, 230] on icon at bounding box center [1034, 227] width 7 height 12
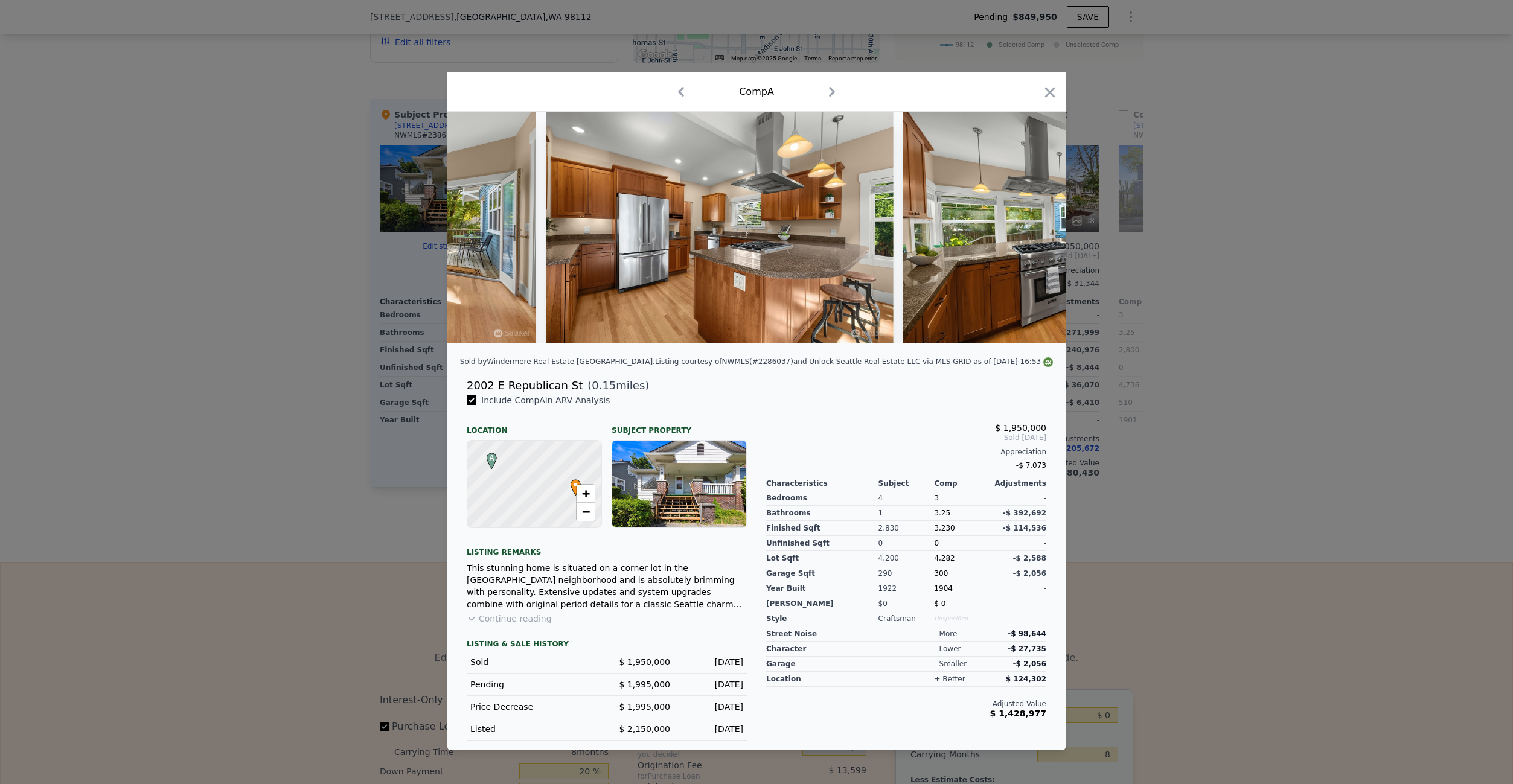
scroll to position [0, 3478]
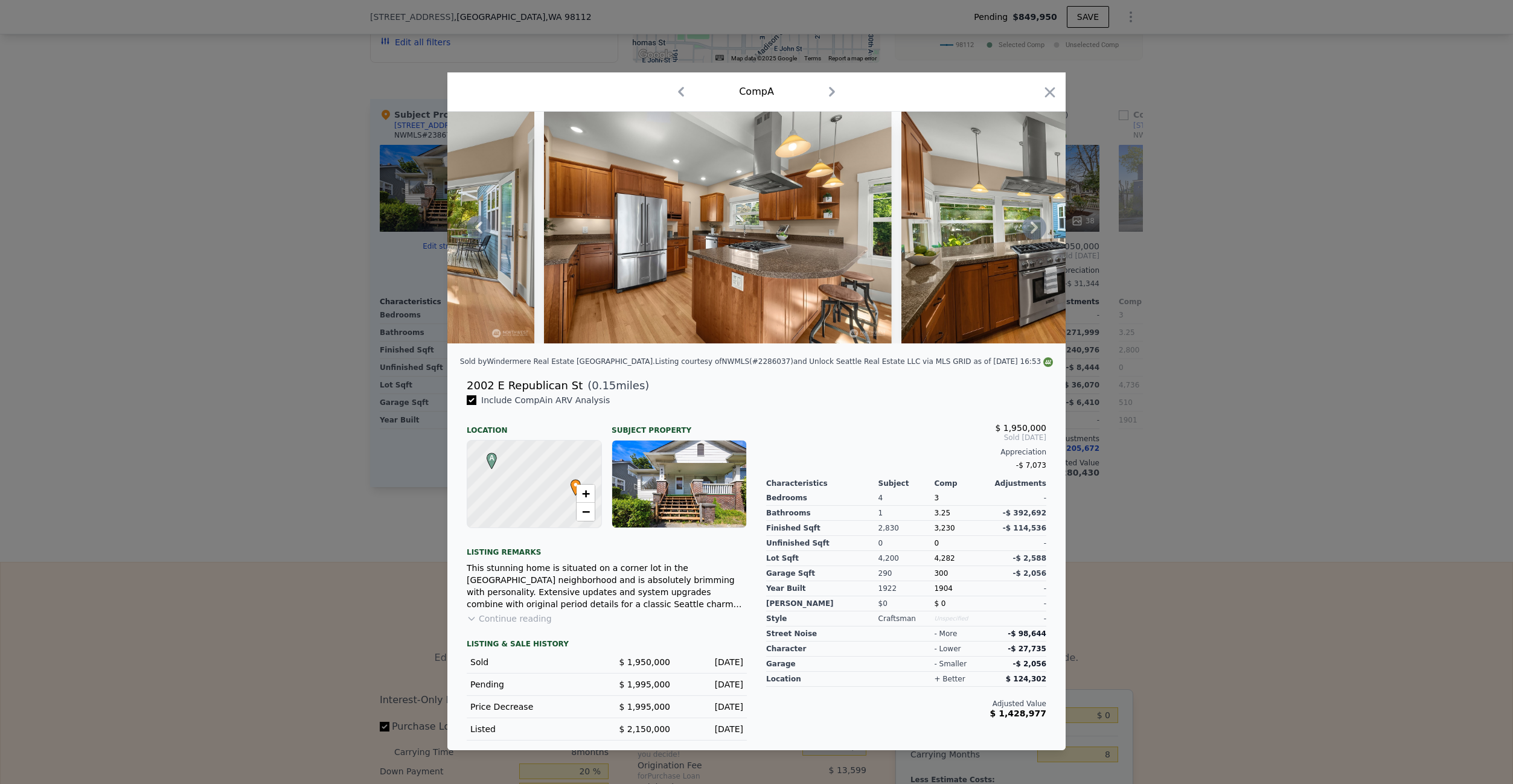
click at [1033, 230] on icon at bounding box center [1034, 227] width 7 height 12
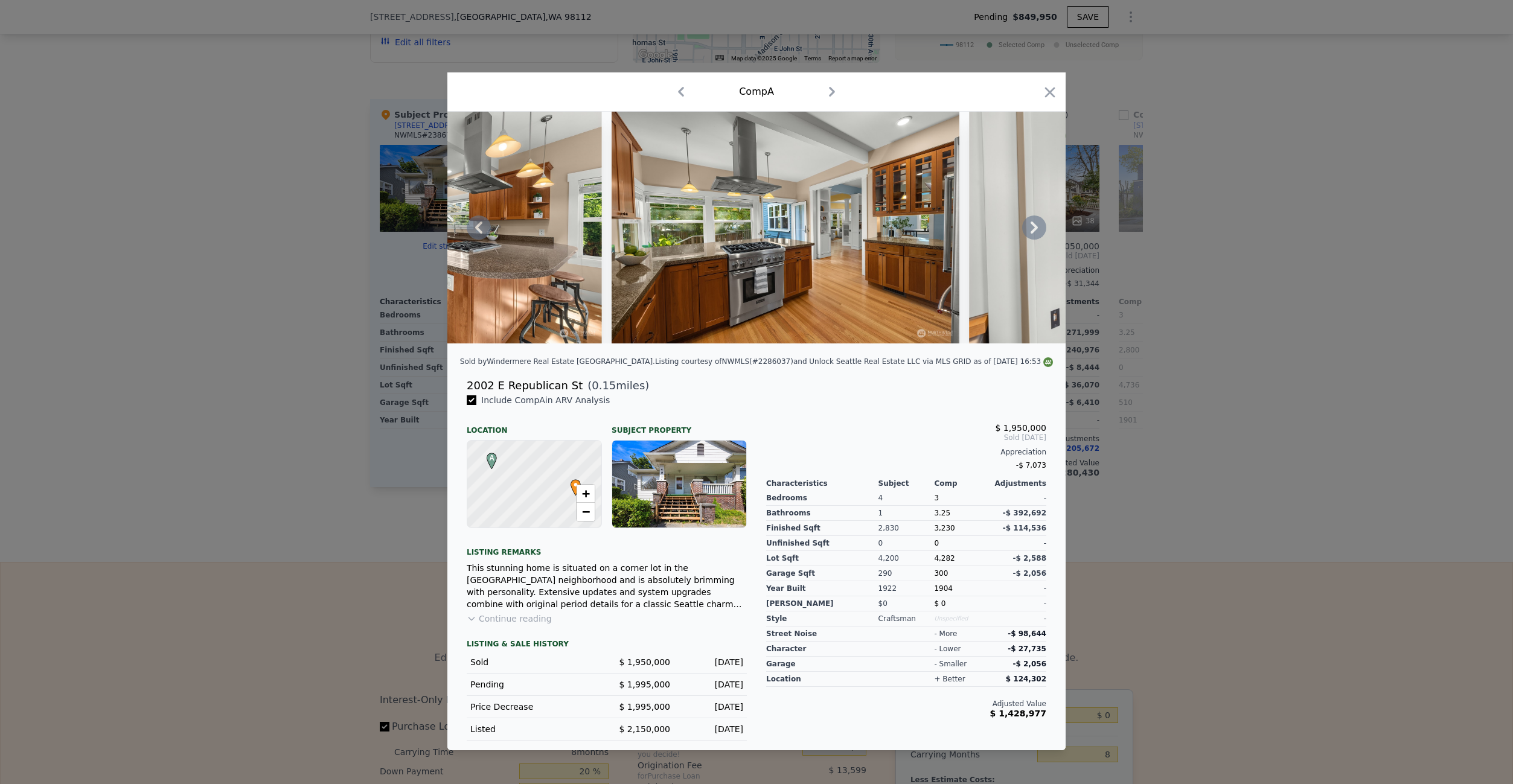
click at [1033, 230] on icon at bounding box center [1034, 227] width 7 height 12
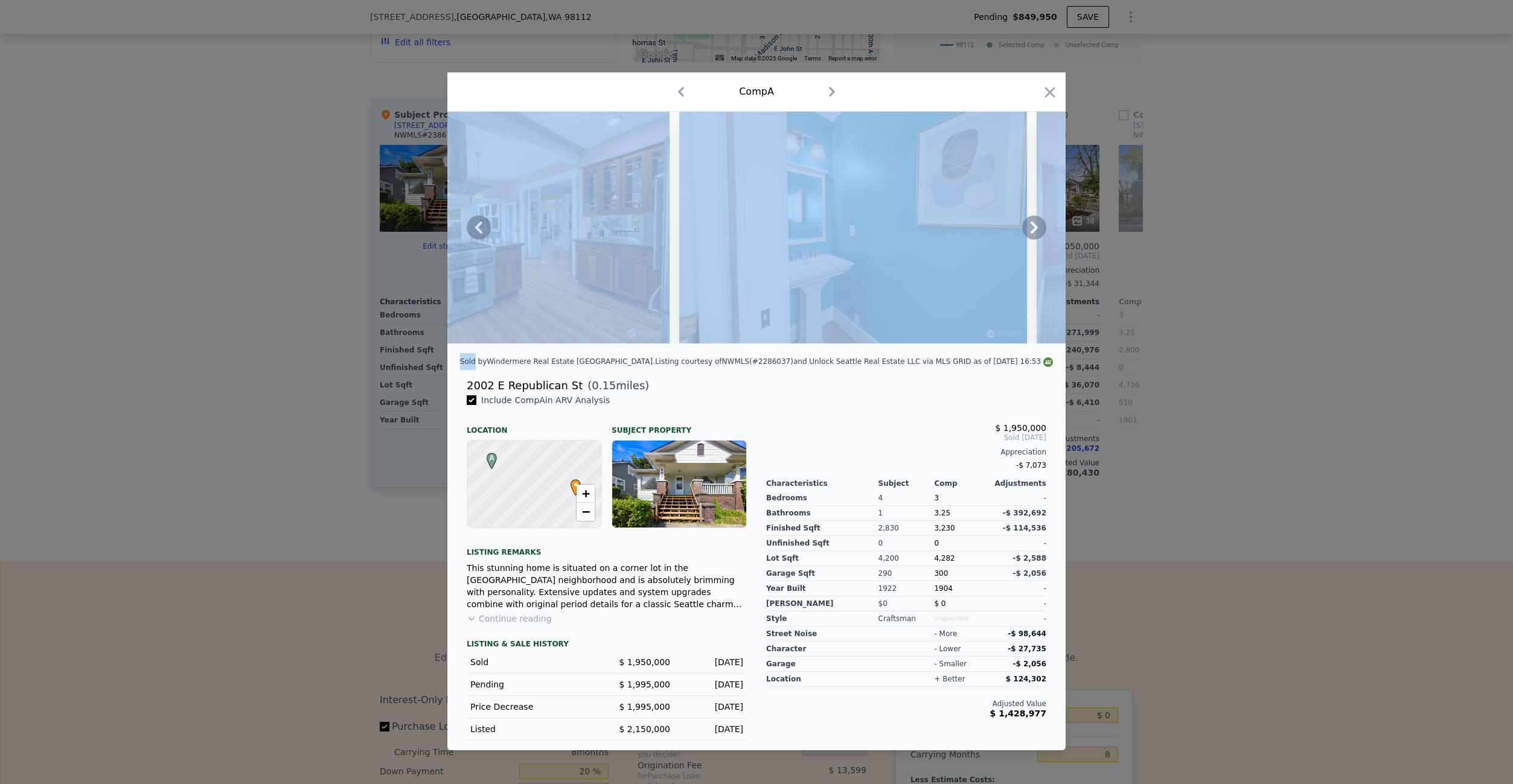
click at [1033, 230] on icon at bounding box center [1034, 227] width 7 height 12
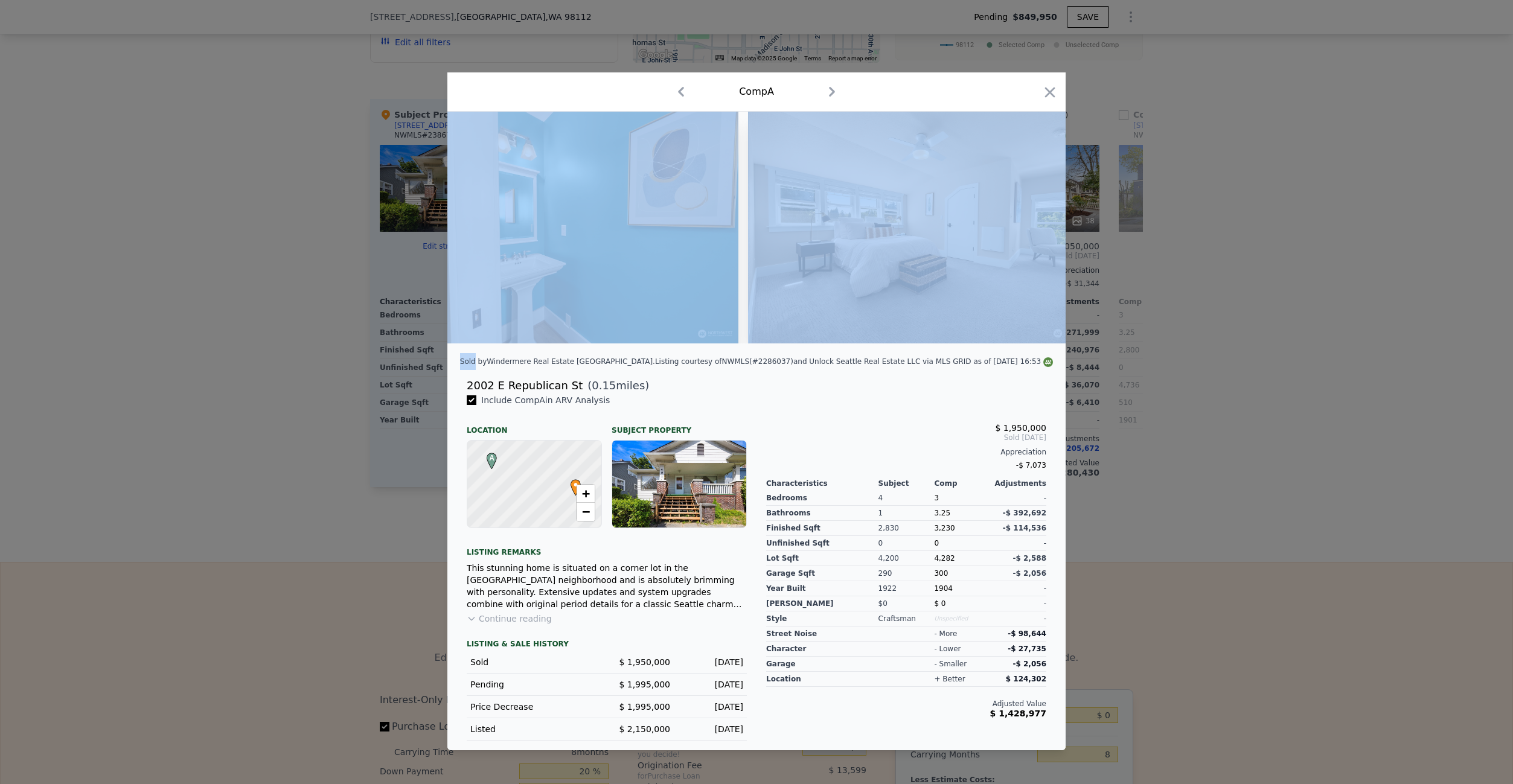
scroll to position [0, 4348]
click at [1034, 233] on icon at bounding box center [1035, 227] width 24 height 24
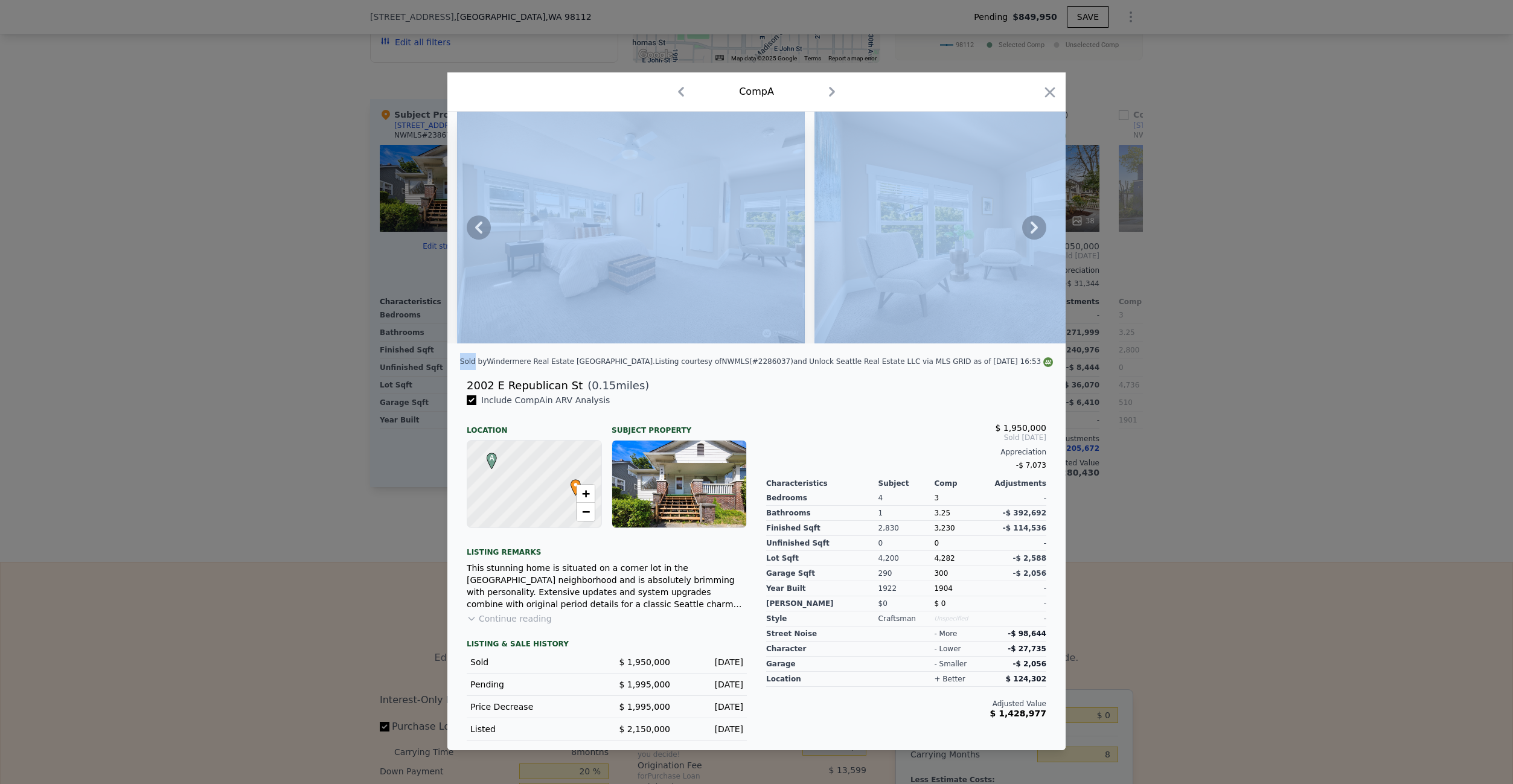
click at [1034, 233] on icon at bounding box center [1035, 227] width 24 height 24
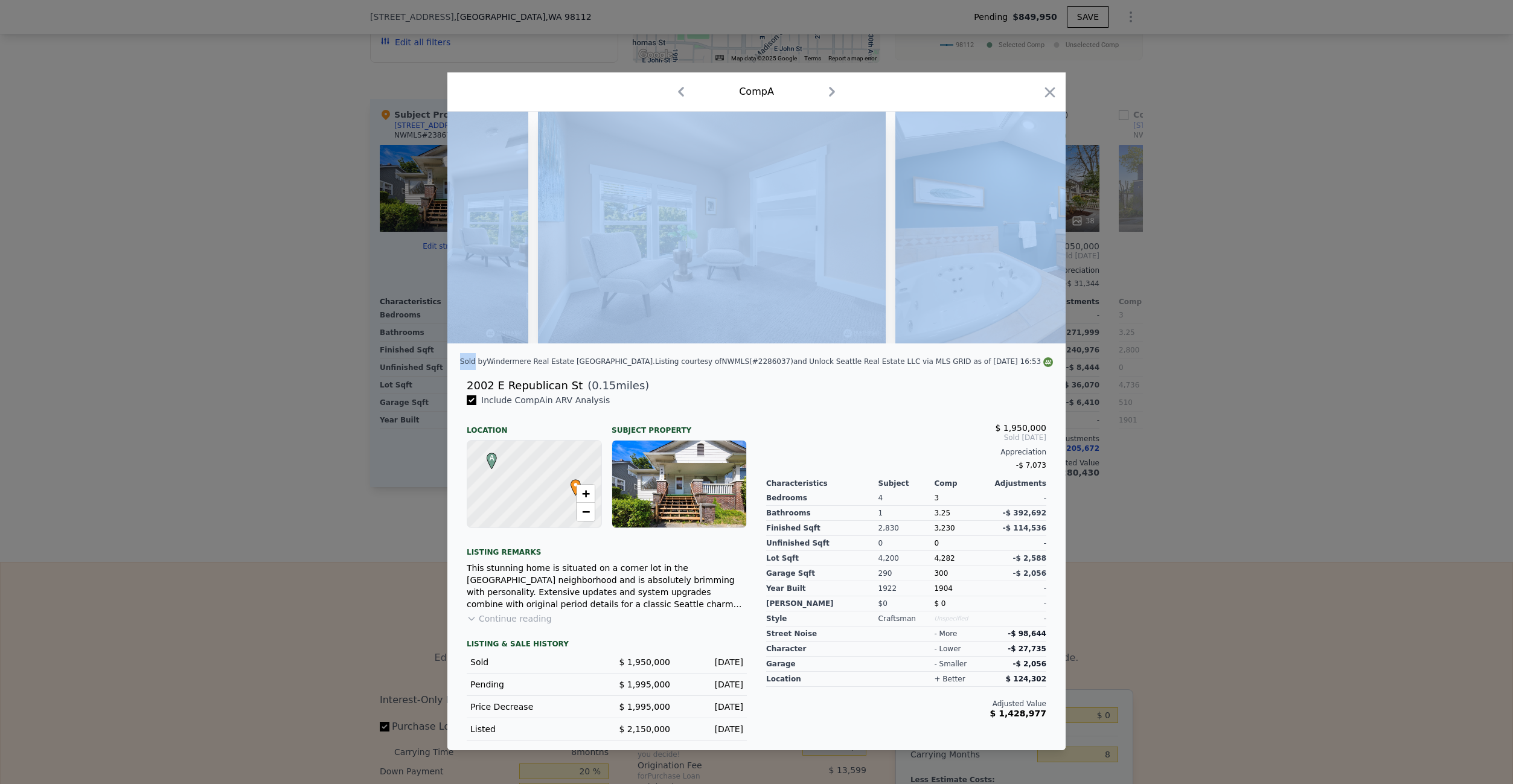
scroll to position [0, 4928]
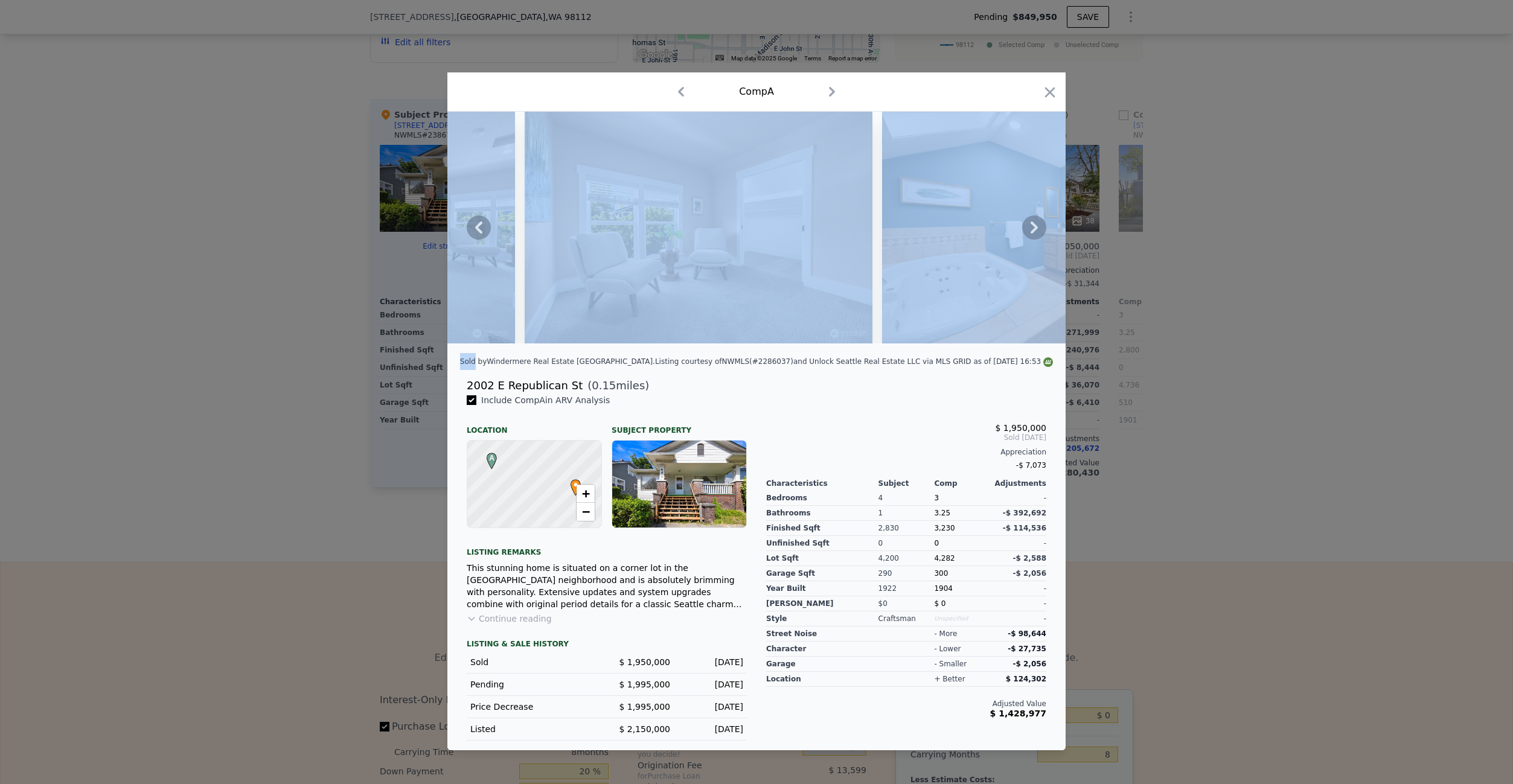
click at [1034, 232] on icon at bounding box center [1035, 227] width 24 height 24
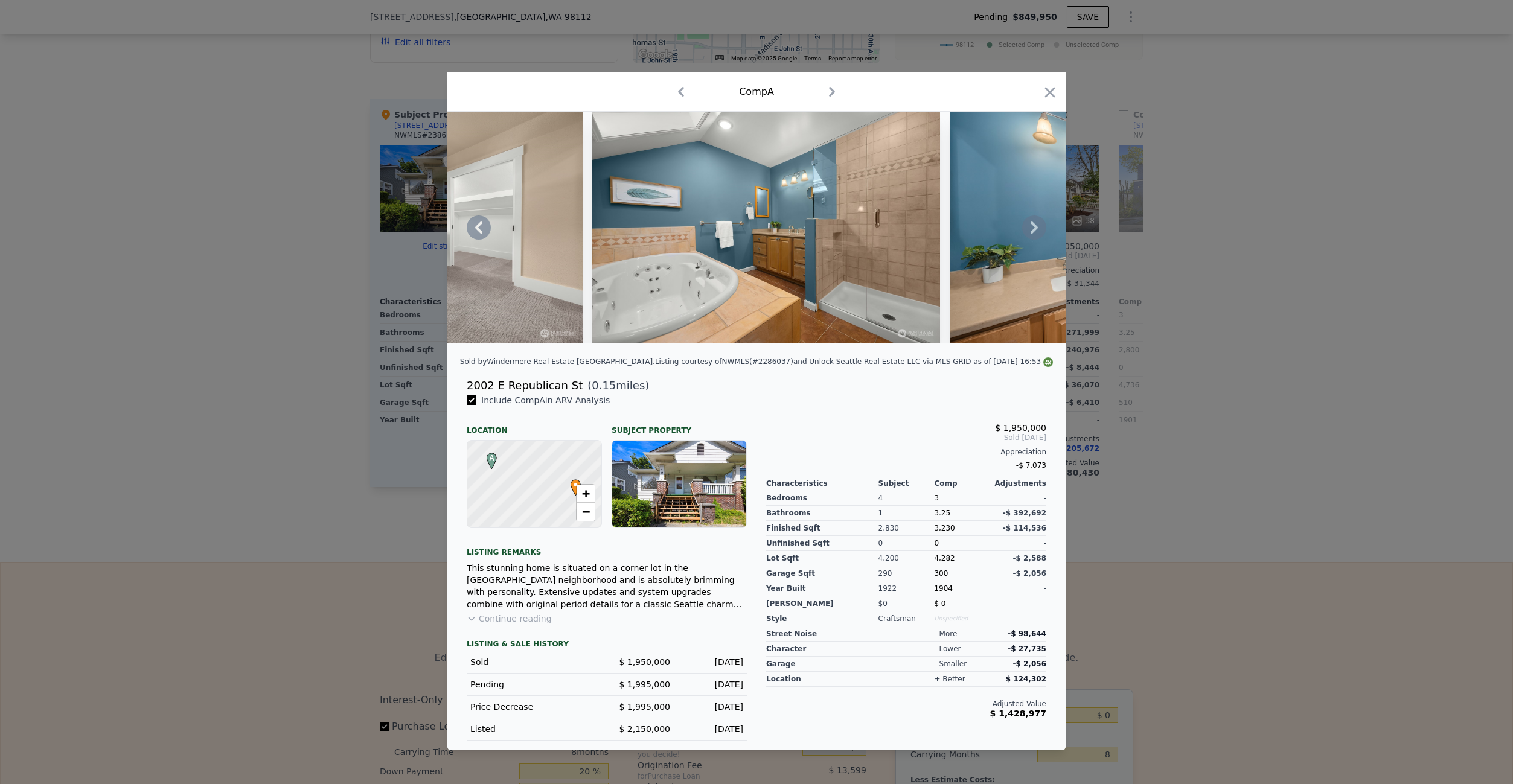
click at [1034, 232] on icon at bounding box center [1035, 227] width 24 height 24
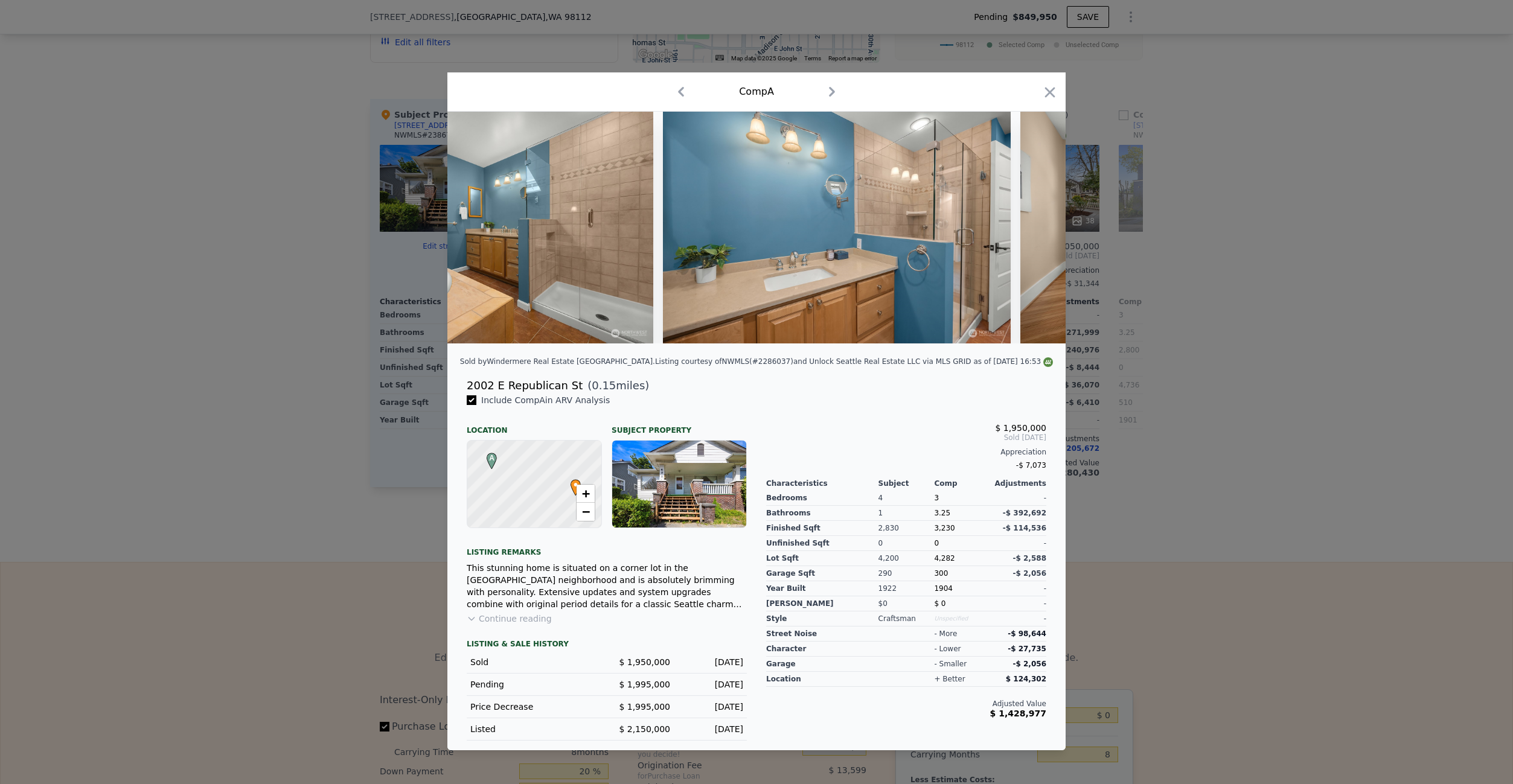
scroll to position [0, 5508]
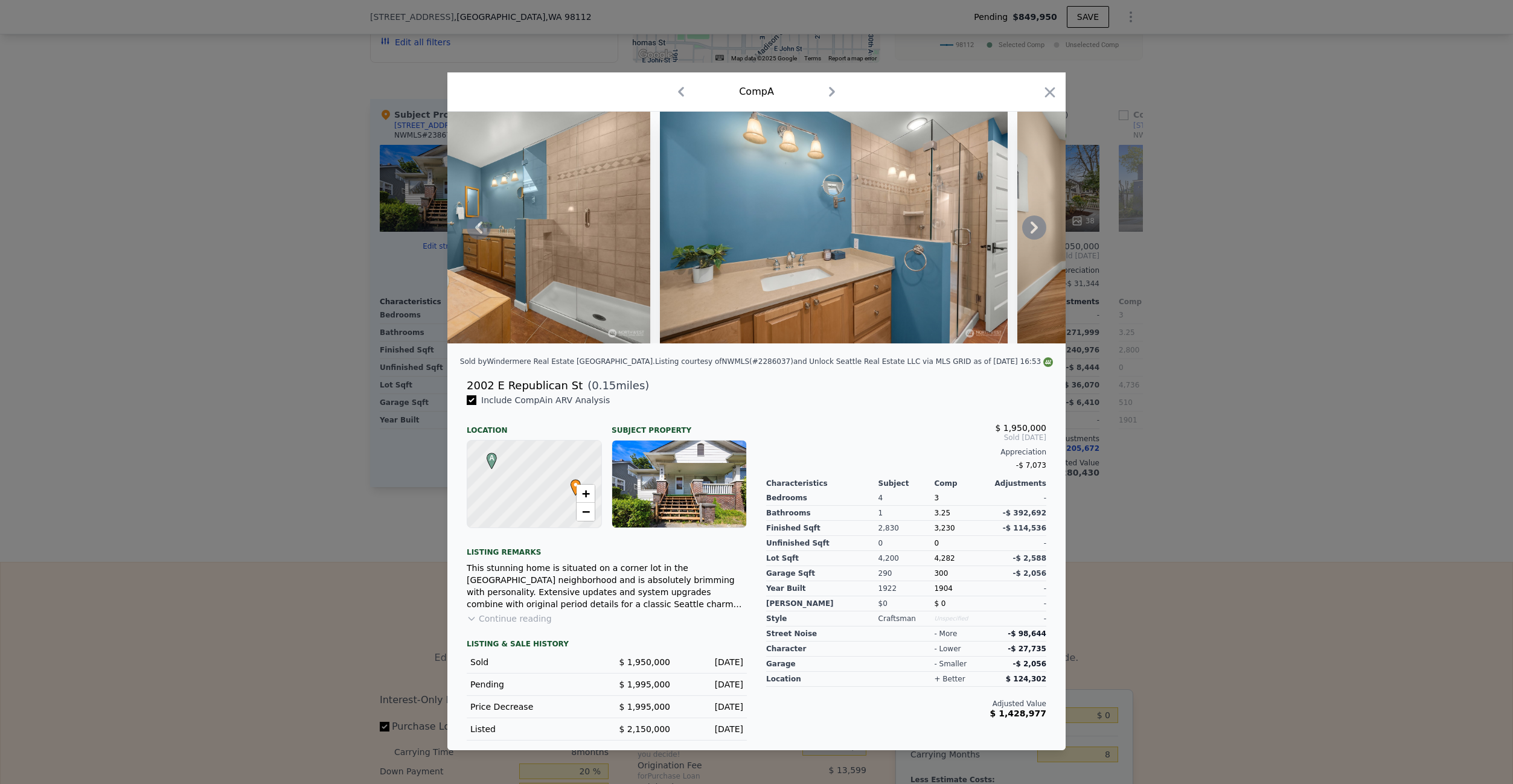
click at [1034, 232] on icon at bounding box center [1035, 227] width 24 height 24
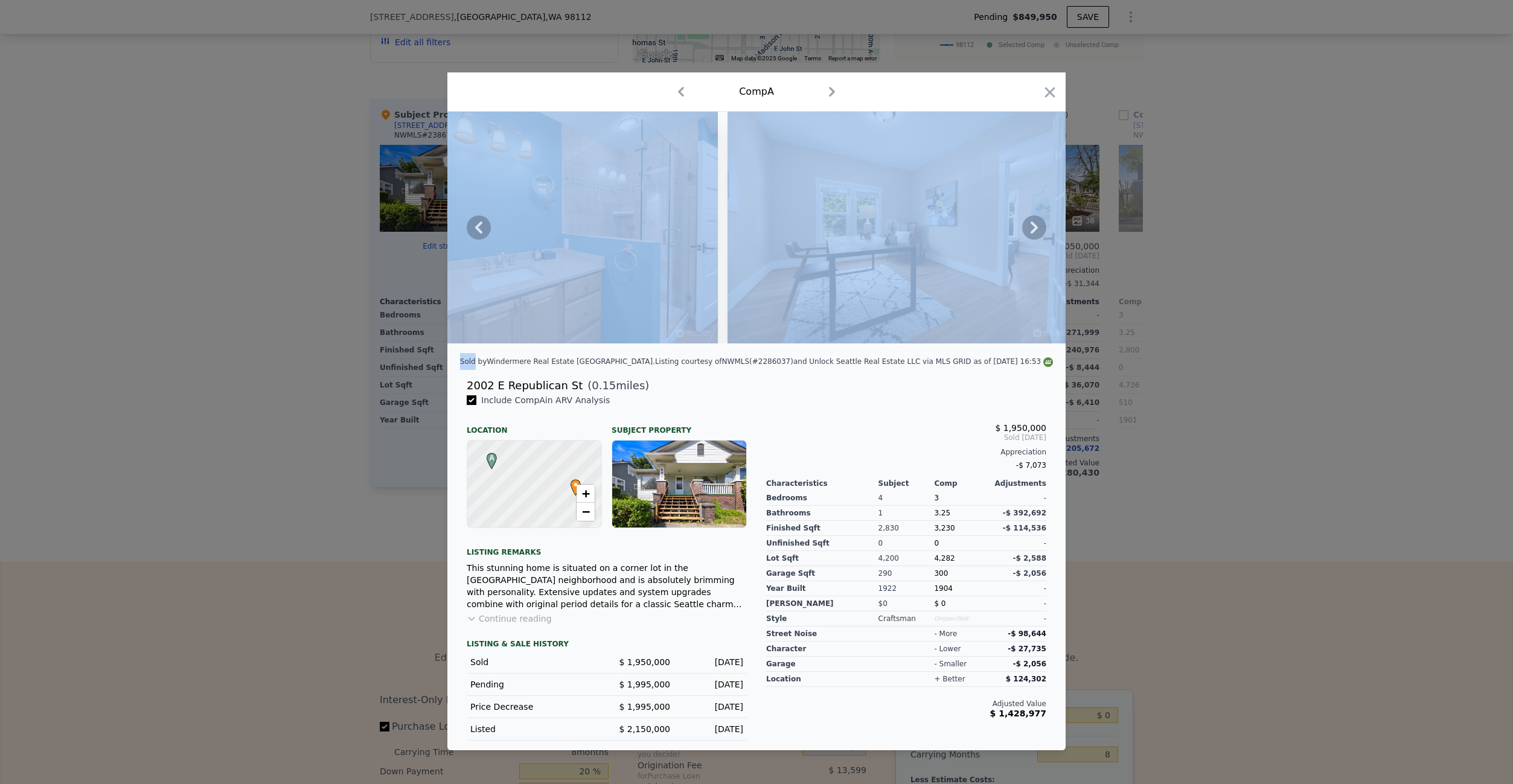
click at [1034, 232] on icon at bounding box center [1035, 227] width 24 height 24
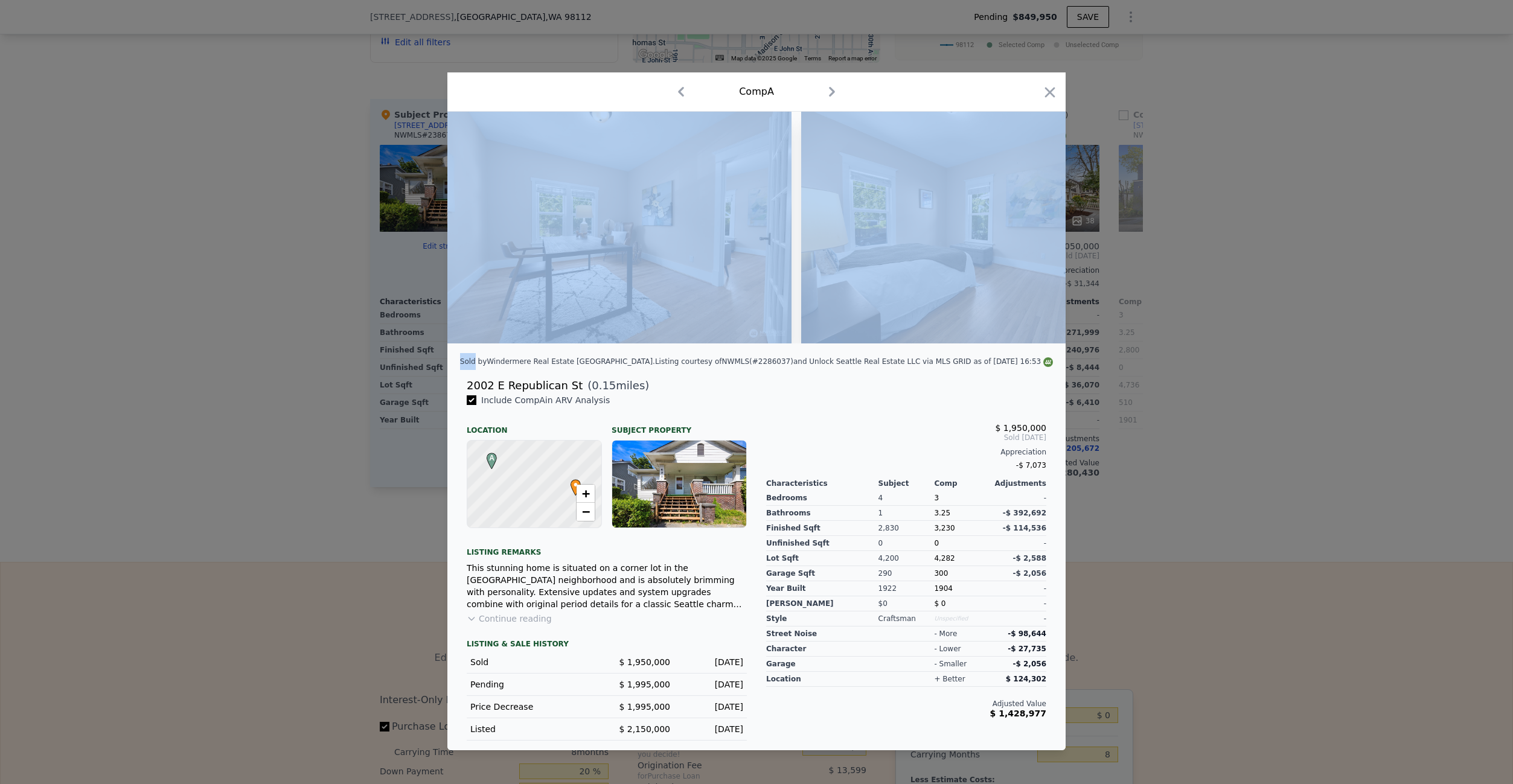
scroll to position [0, 6088]
click at [1038, 225] on icon at bounding box center [1035, 227] width 24 height 24
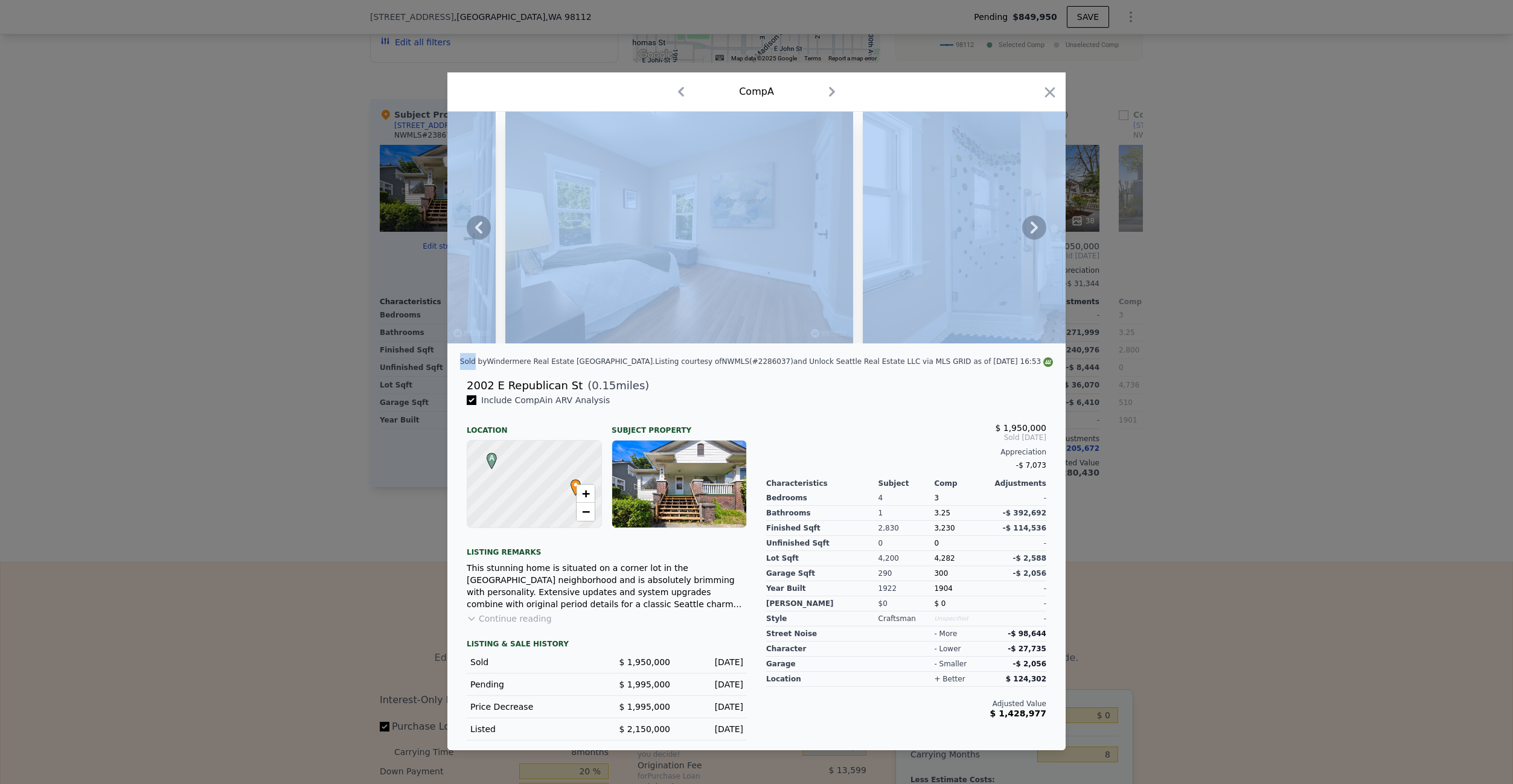
click at [1038, 225] on icon at bounding box center [1035, 227] width 24 height 24
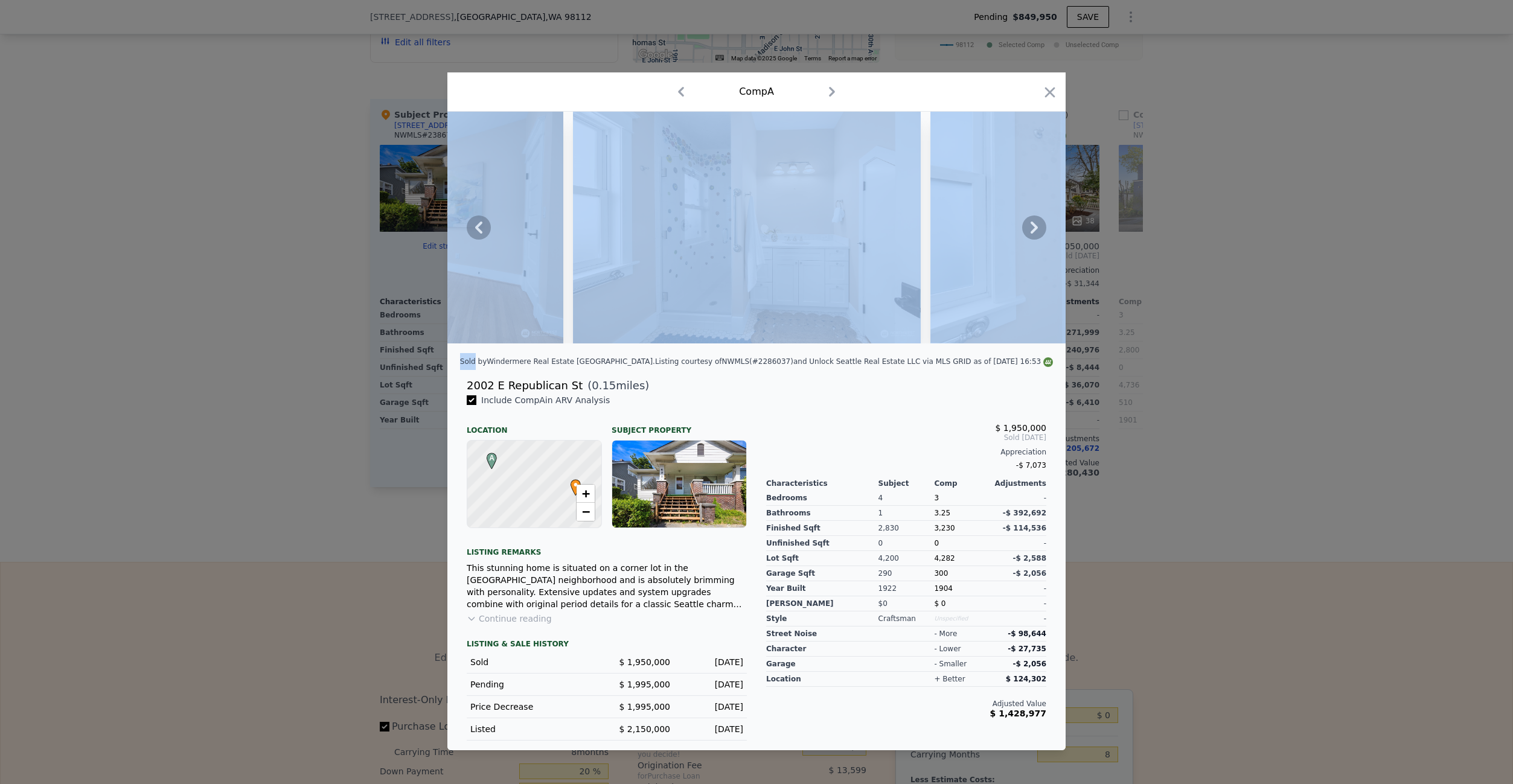
click at [1031, 233] on icon at bounding box center [1035, 227] width 24 height 24
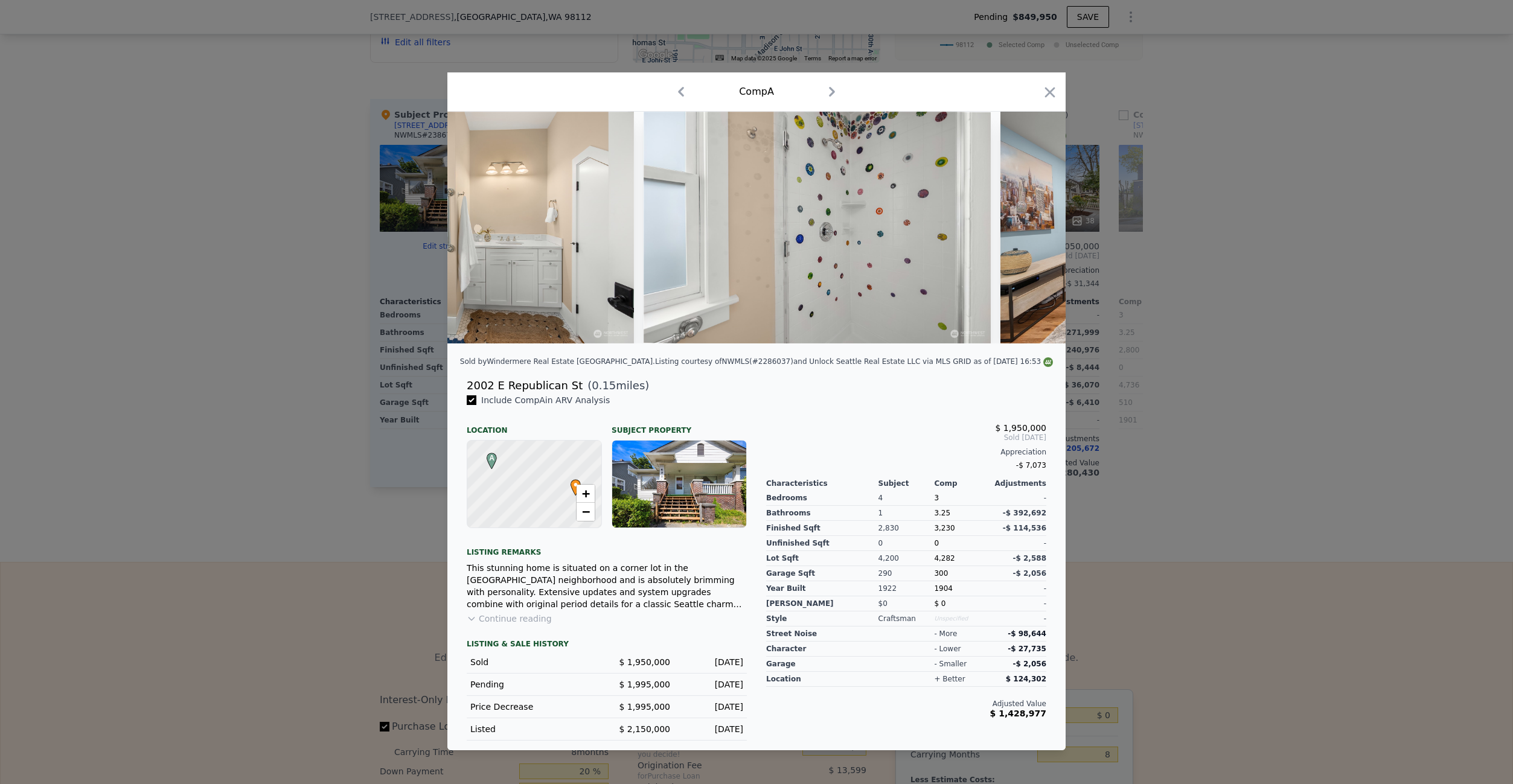
scroll to position [0, 6957]
click at [1031, 233] on icon at bounding box center [1035, 227] width 24 height 24
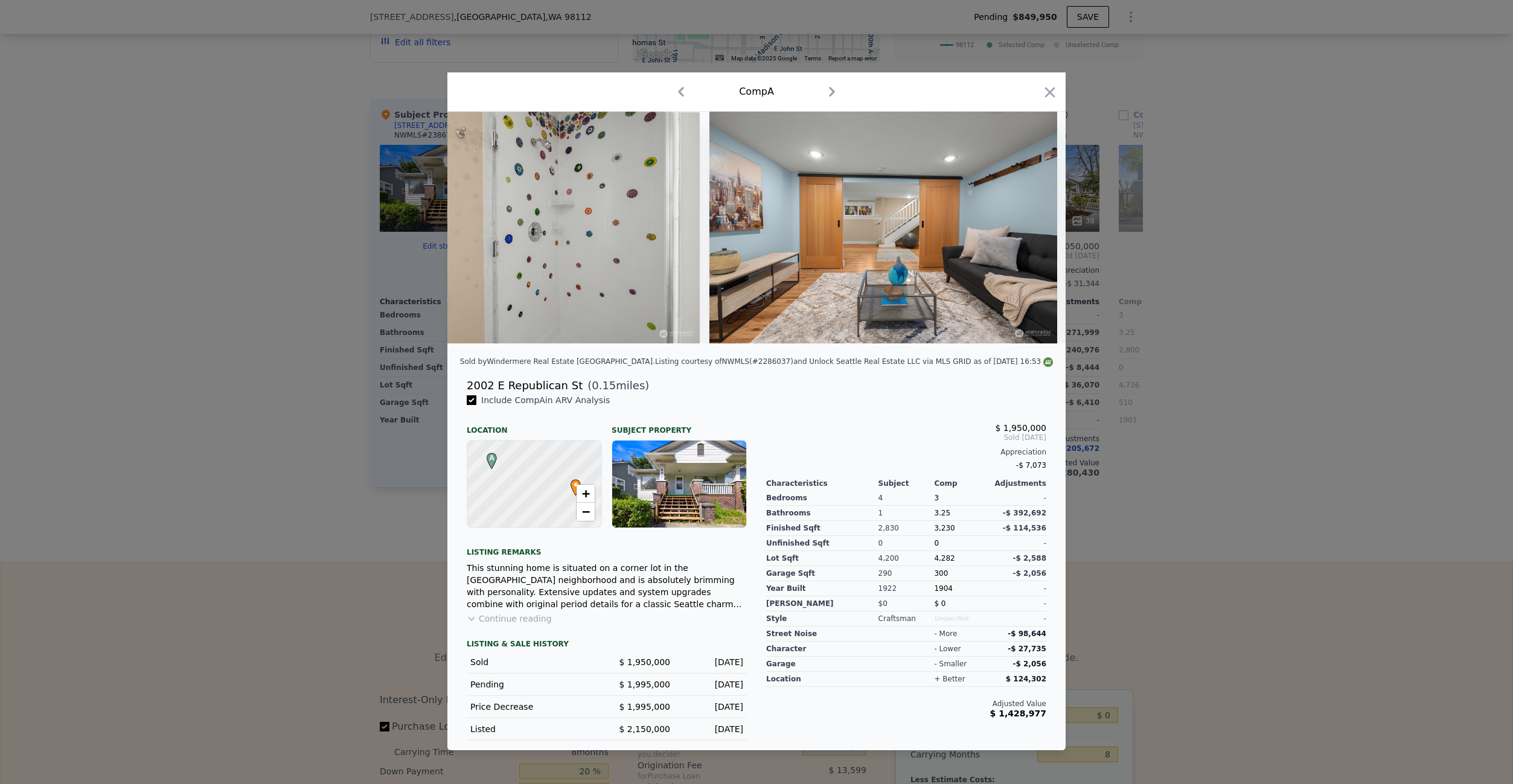
scroll to position [0, 7247]
click at [1052, 91] on icon "button" at bounding box center [1050, 92] width 10 height 10
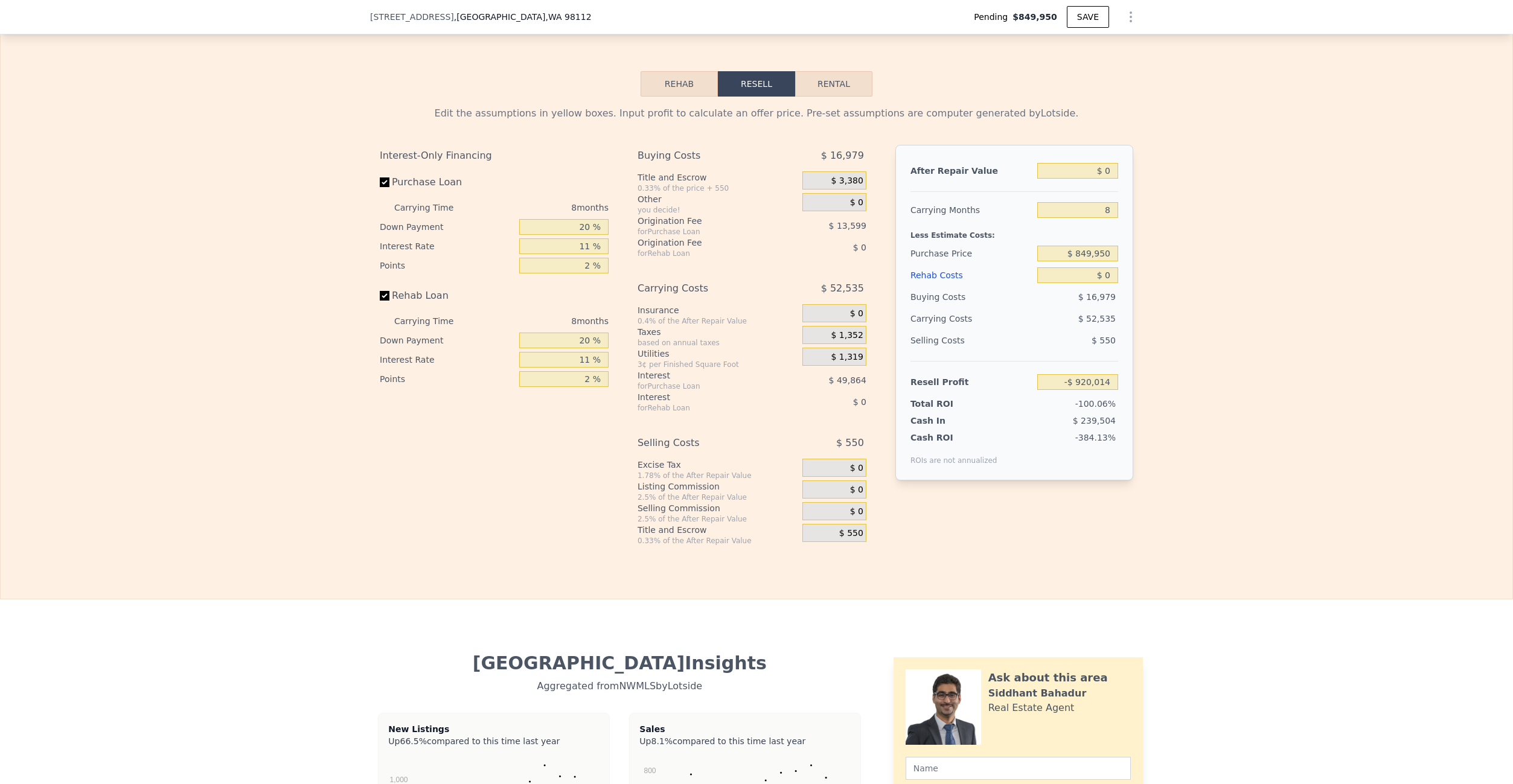
scroll to position [1897, 0]
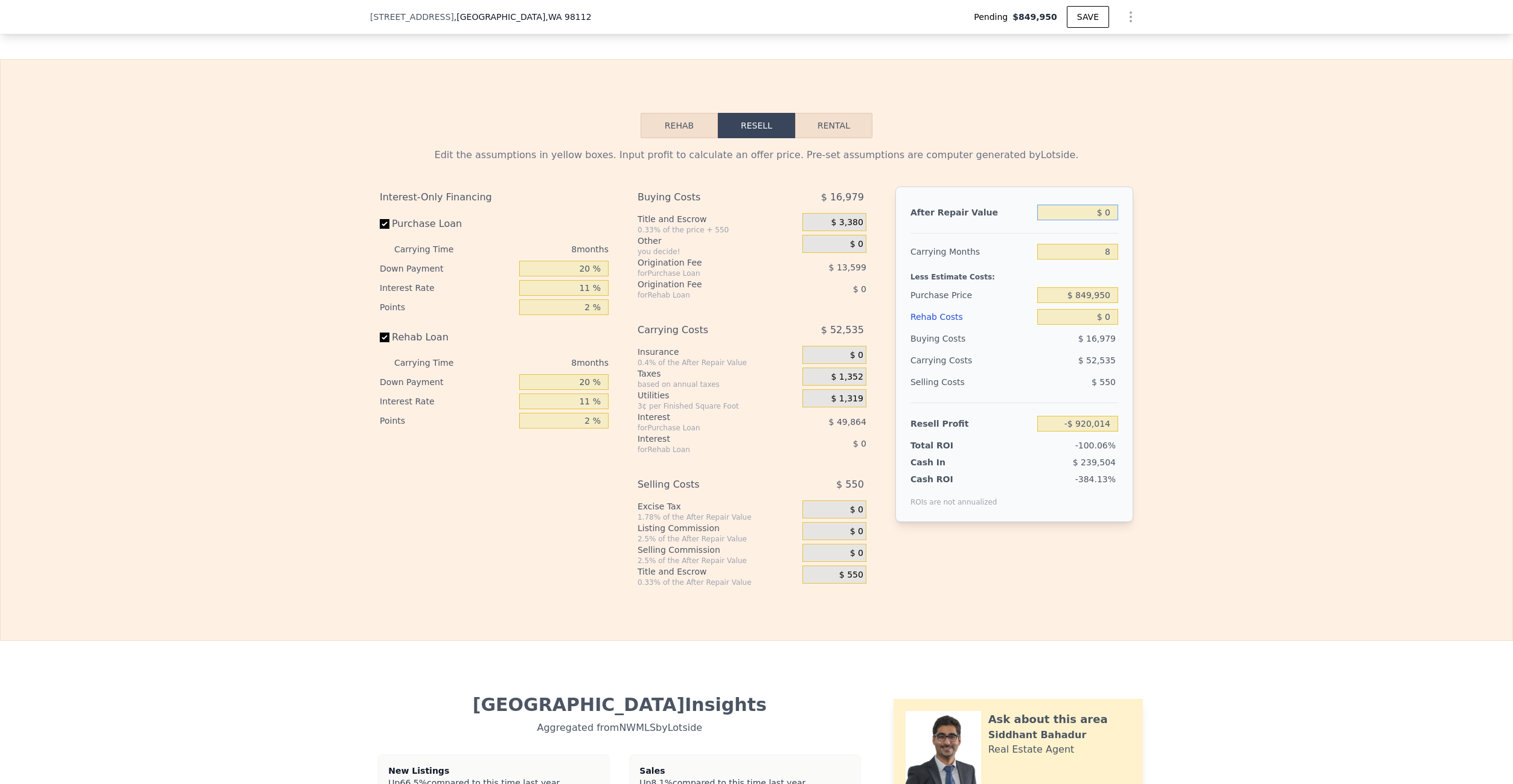
drag, startPoint x: 1106, startPoint y: 215, endPoint x: 1179, endPoint y: 211, distance: 73.1
click at [1179, 211] on div "Edit the assumptions in yellow boxes. Input profit to calculate an offer price.…" at bounding box center [756, 363] width 1512 height 449
type input "$ 1"
type input "-$ 920,013"
type input "$ 11"
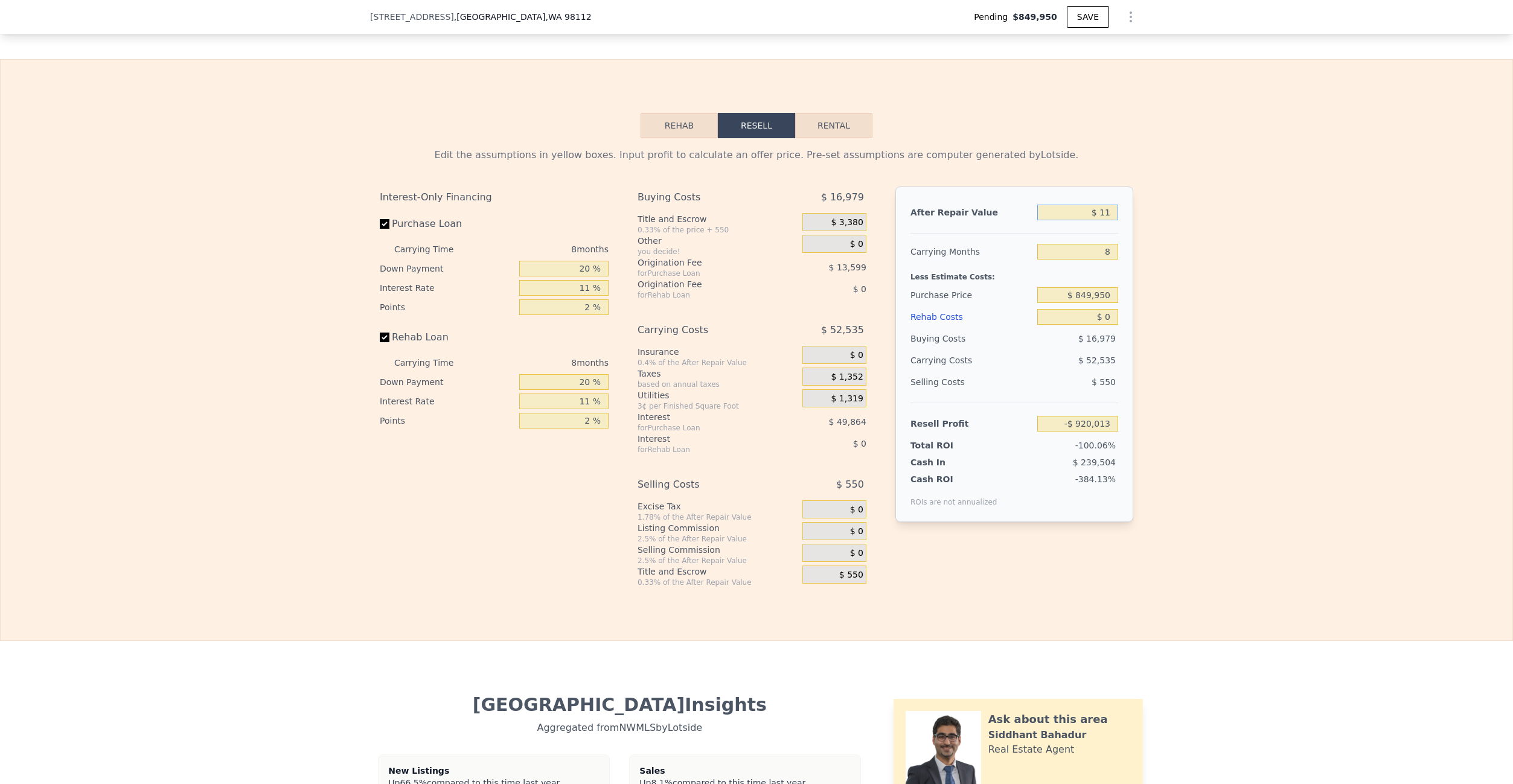
type input "-$ 920,003"
type input "$ 110"
type input "-$ 919,912"
type input "$ 1,100"
type input "-$ 918,997"
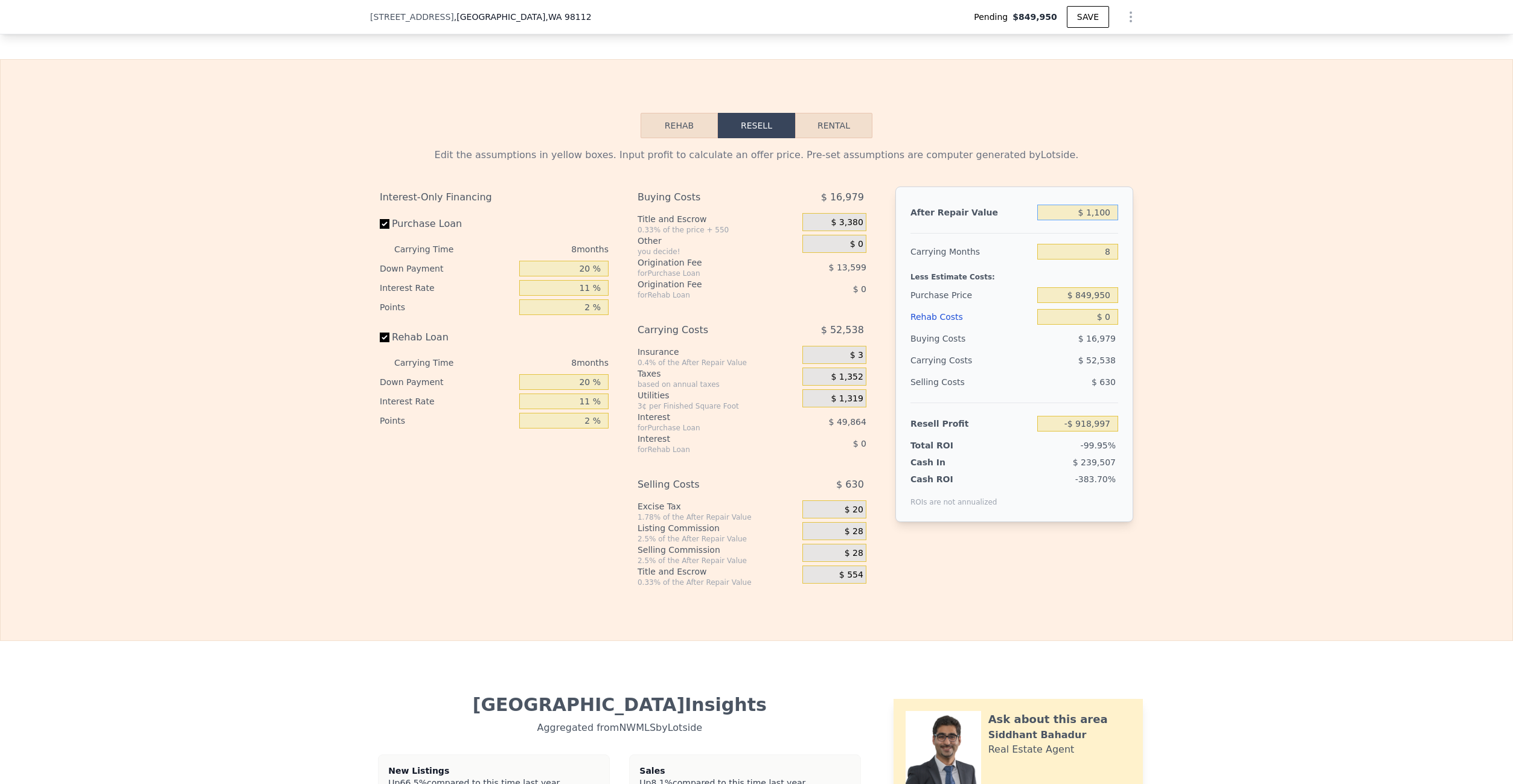
type input "$ 11,000"
type input "-$ 909,826"
type input "$ 110,000"
type input "-$ 818,131"
type input "$ 1,100,000"
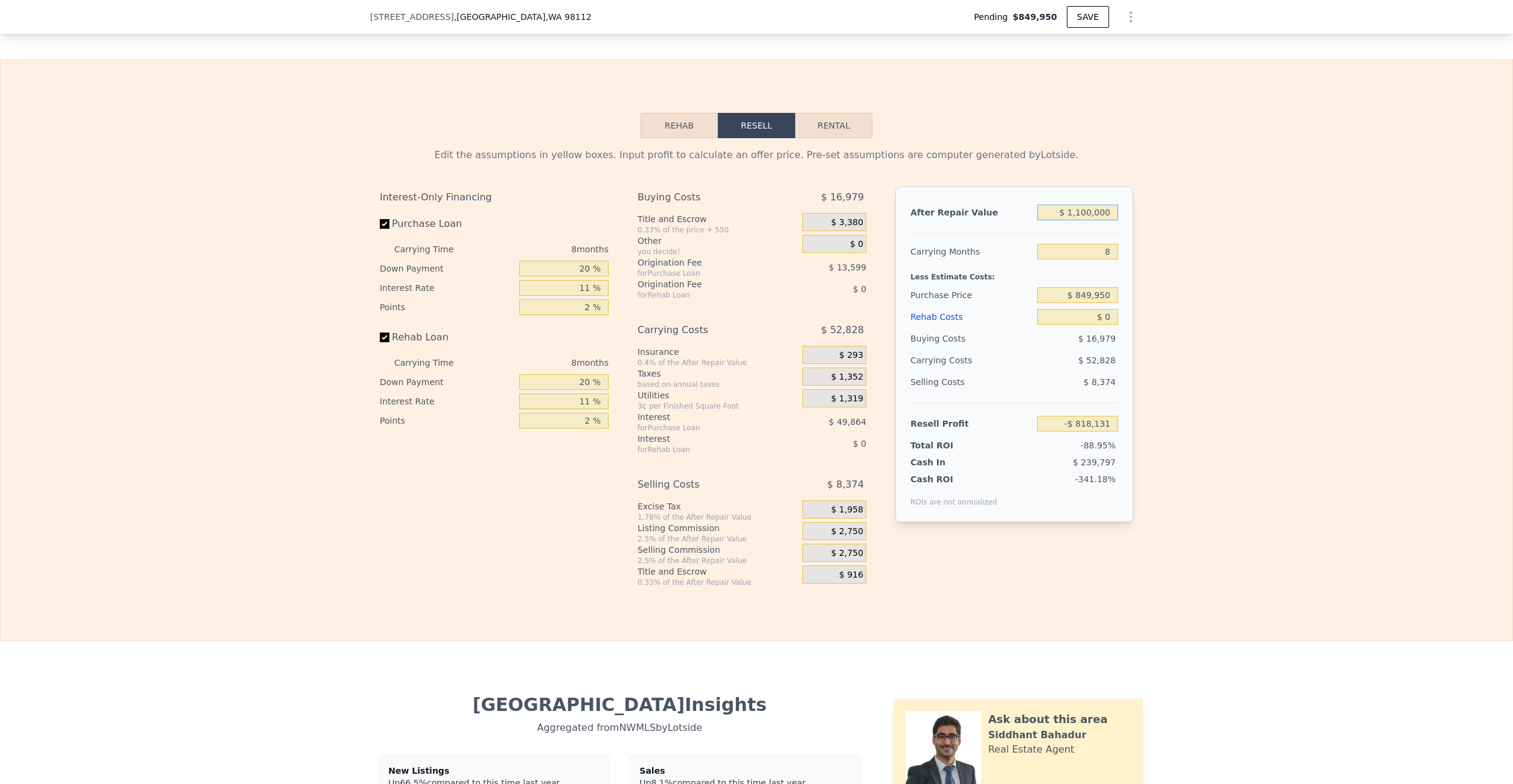
type input "$ 98,810"
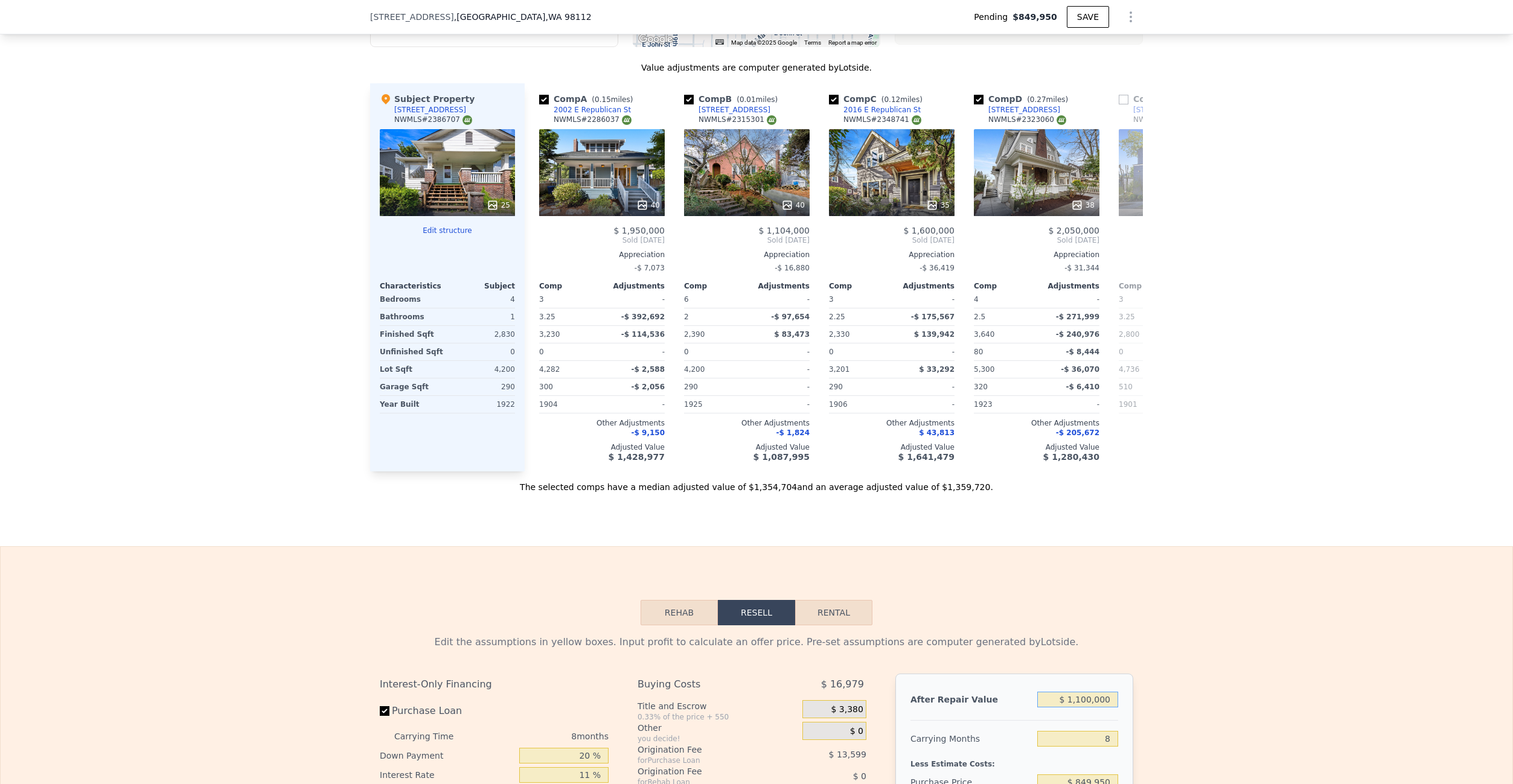
scroll to position [1409, 0]
click at [899, 187] on div "35" at bounding box center [892, 174] width 126 height 87
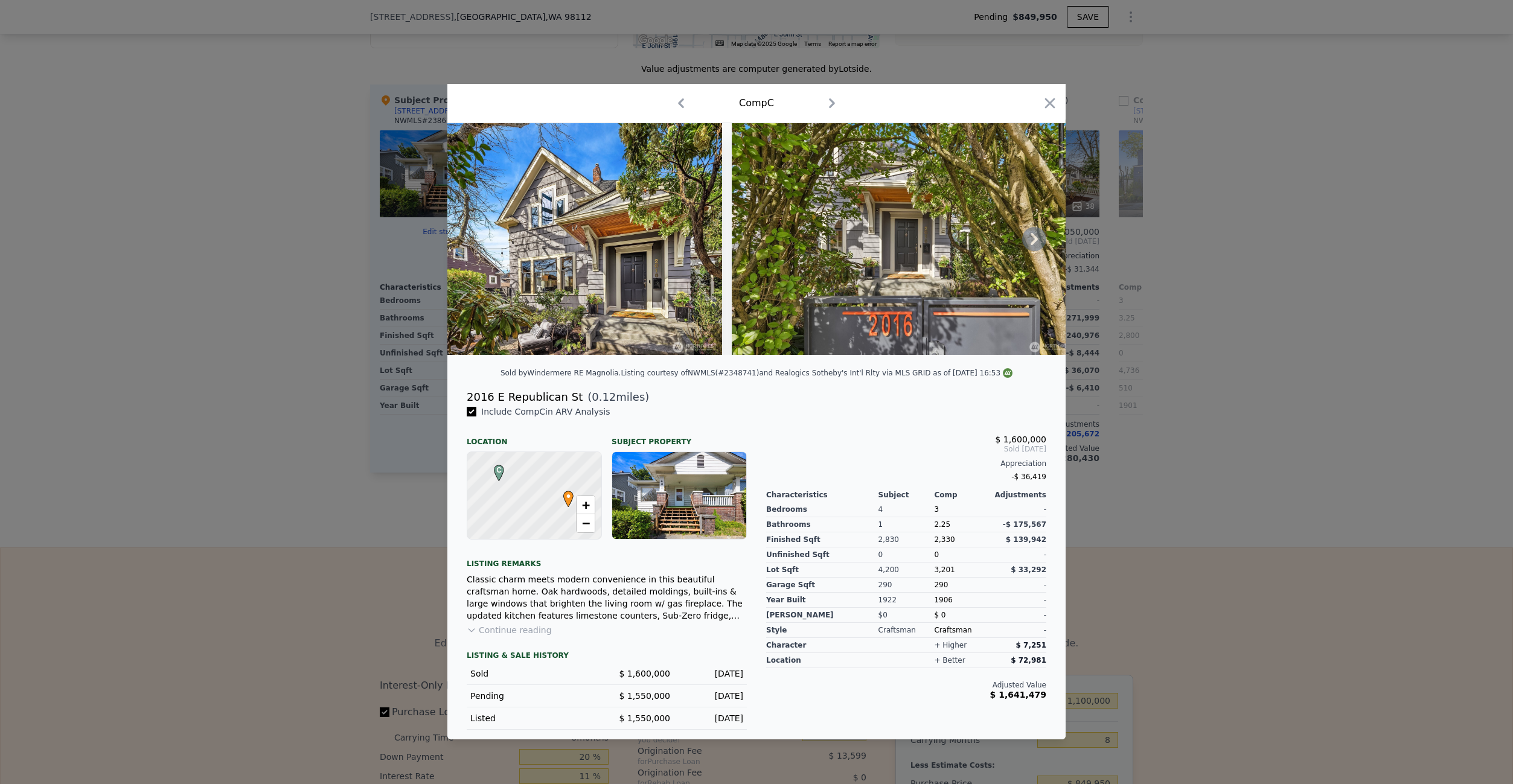
click at [1041, 239] on icon at bounding box center [1035, 239] width 24 height 24
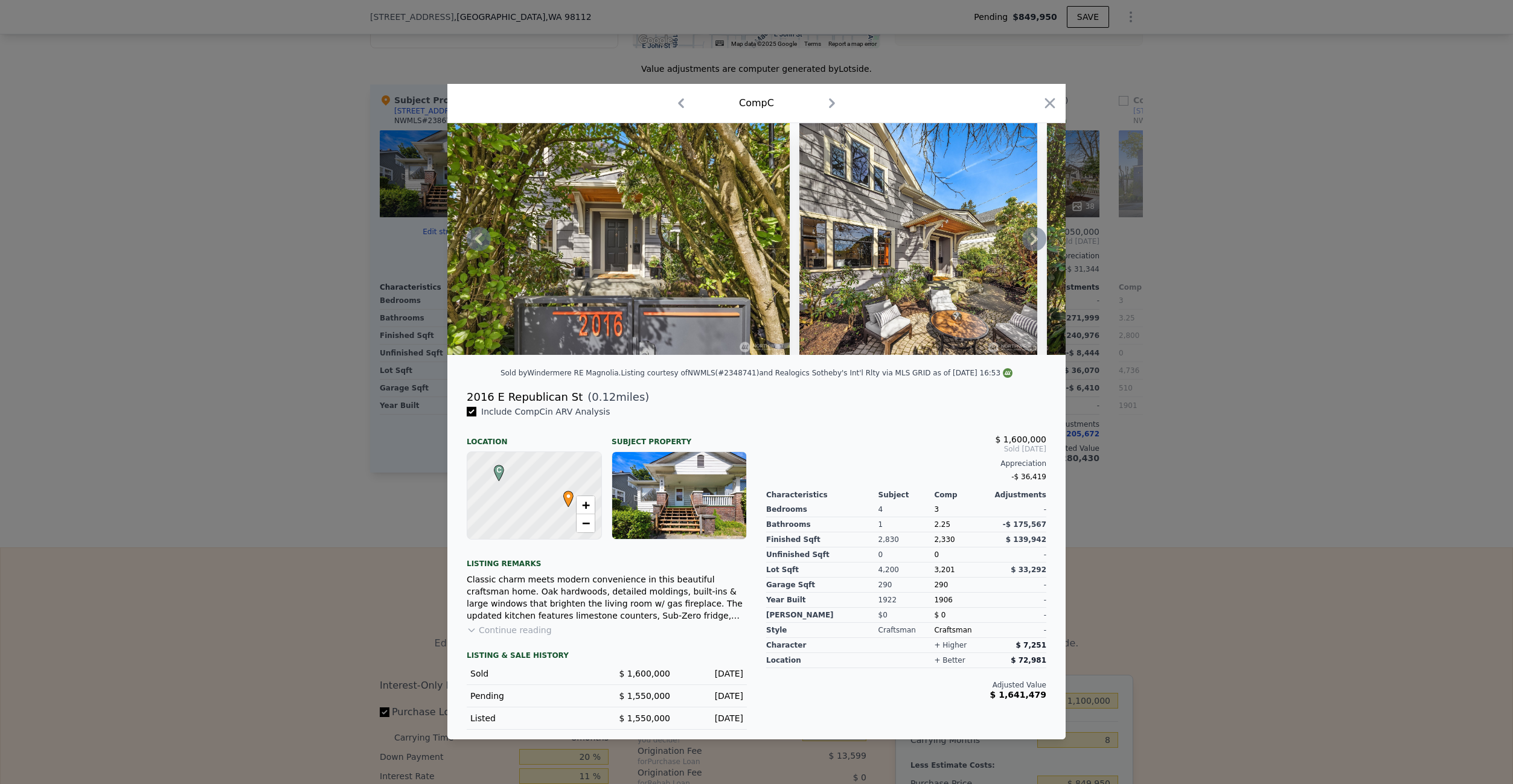
click at [1033, 242] on icon at bounding box center [1034, 238] width 7 height 12
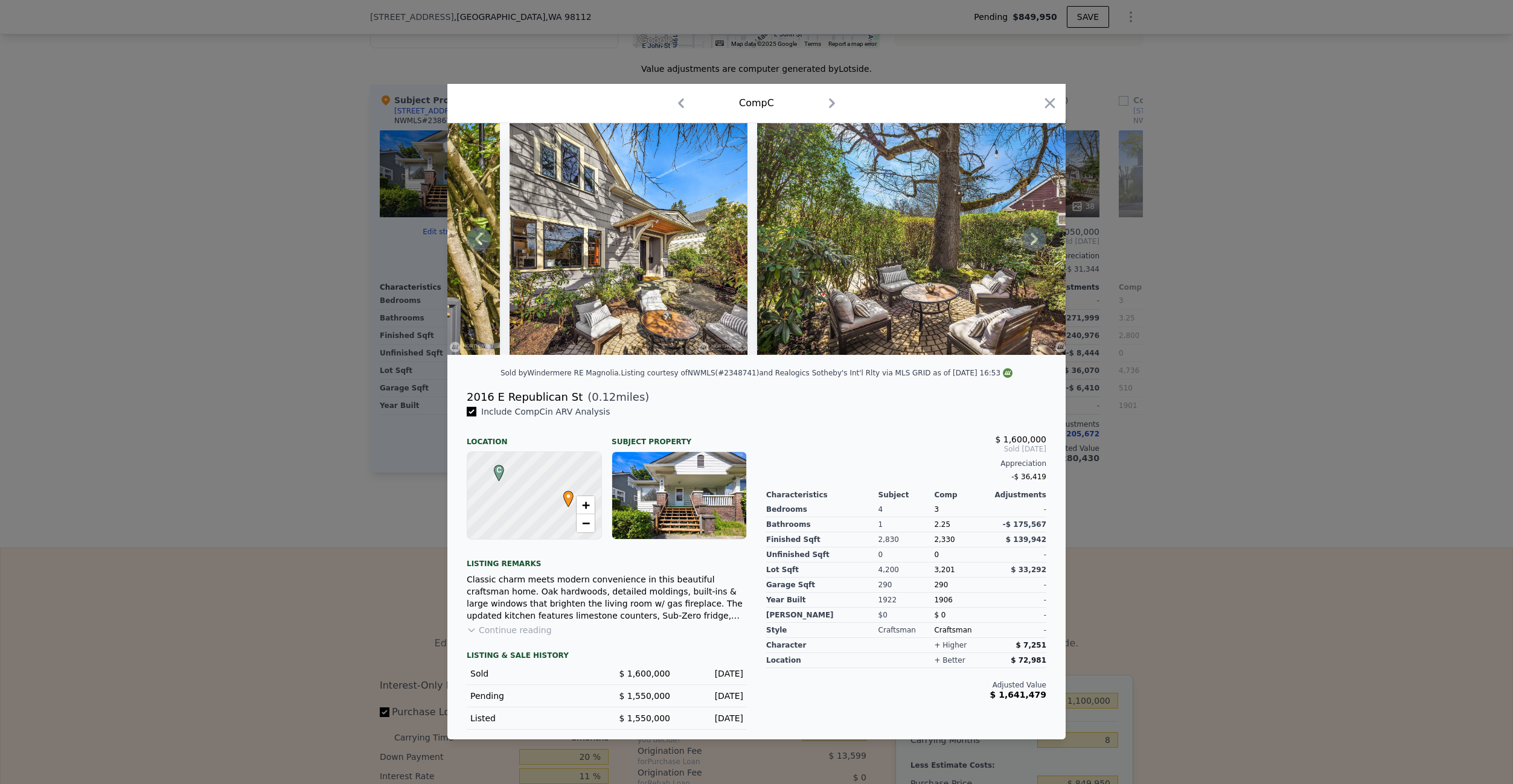
click at [1032, 237] on icon at bounding box center [1035, 239] width 24 height 24
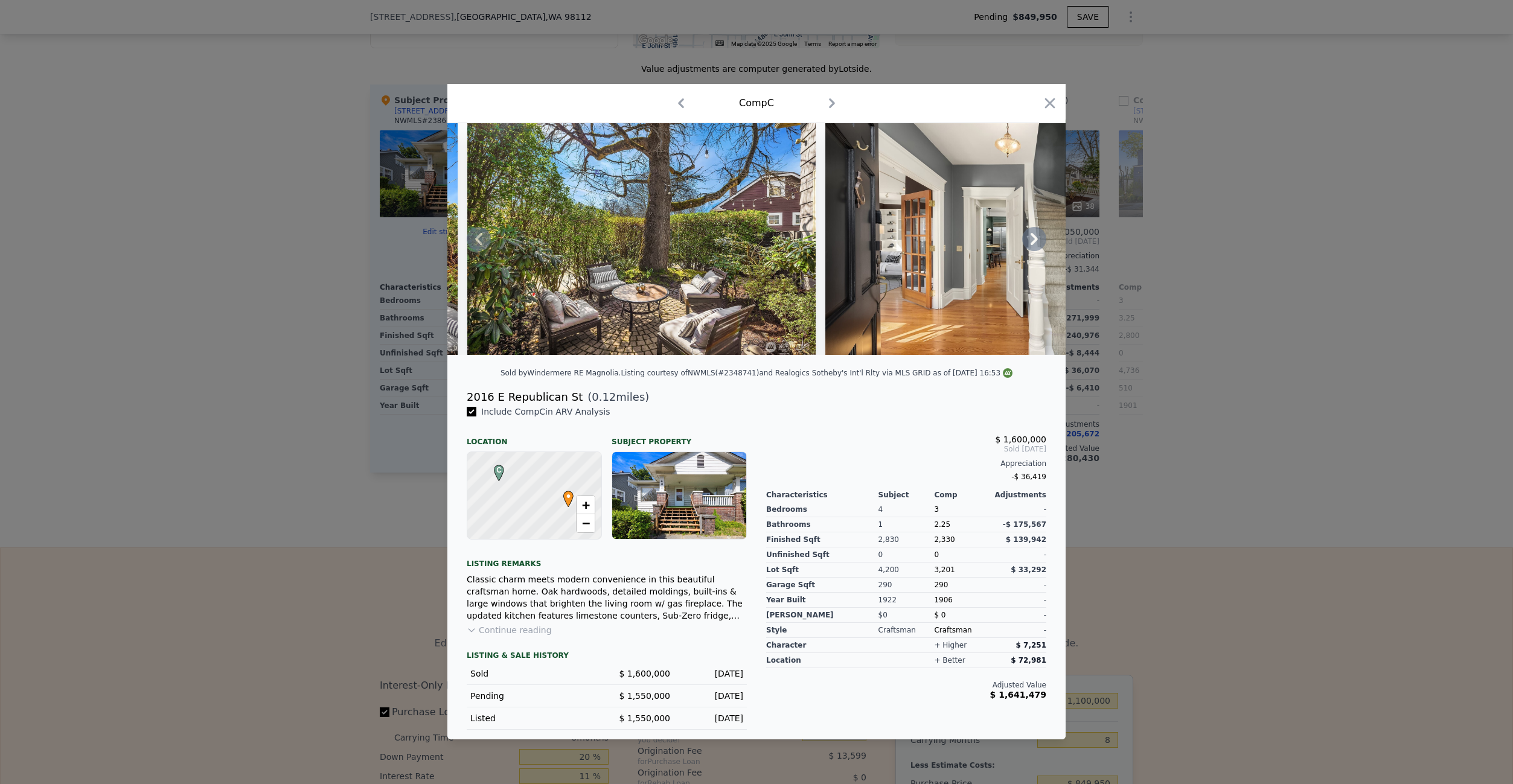
click at [1031, 241] on icon at bounding box center [1035, 239] width 24 height 24
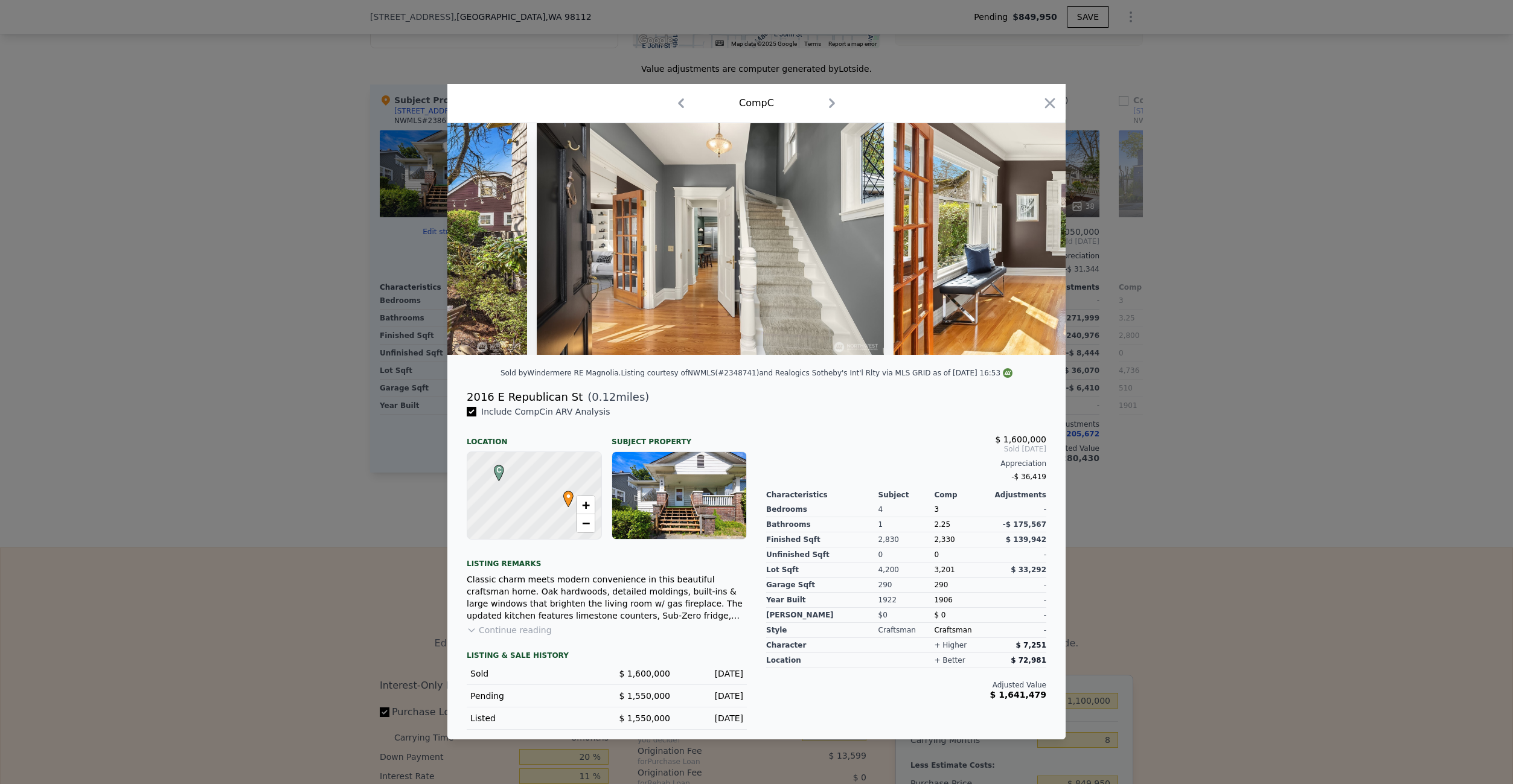
scroll to position [0, 1160]
click at [1043, 111] on icon "button" at bounding box center [1050, 103] width 17 height 17
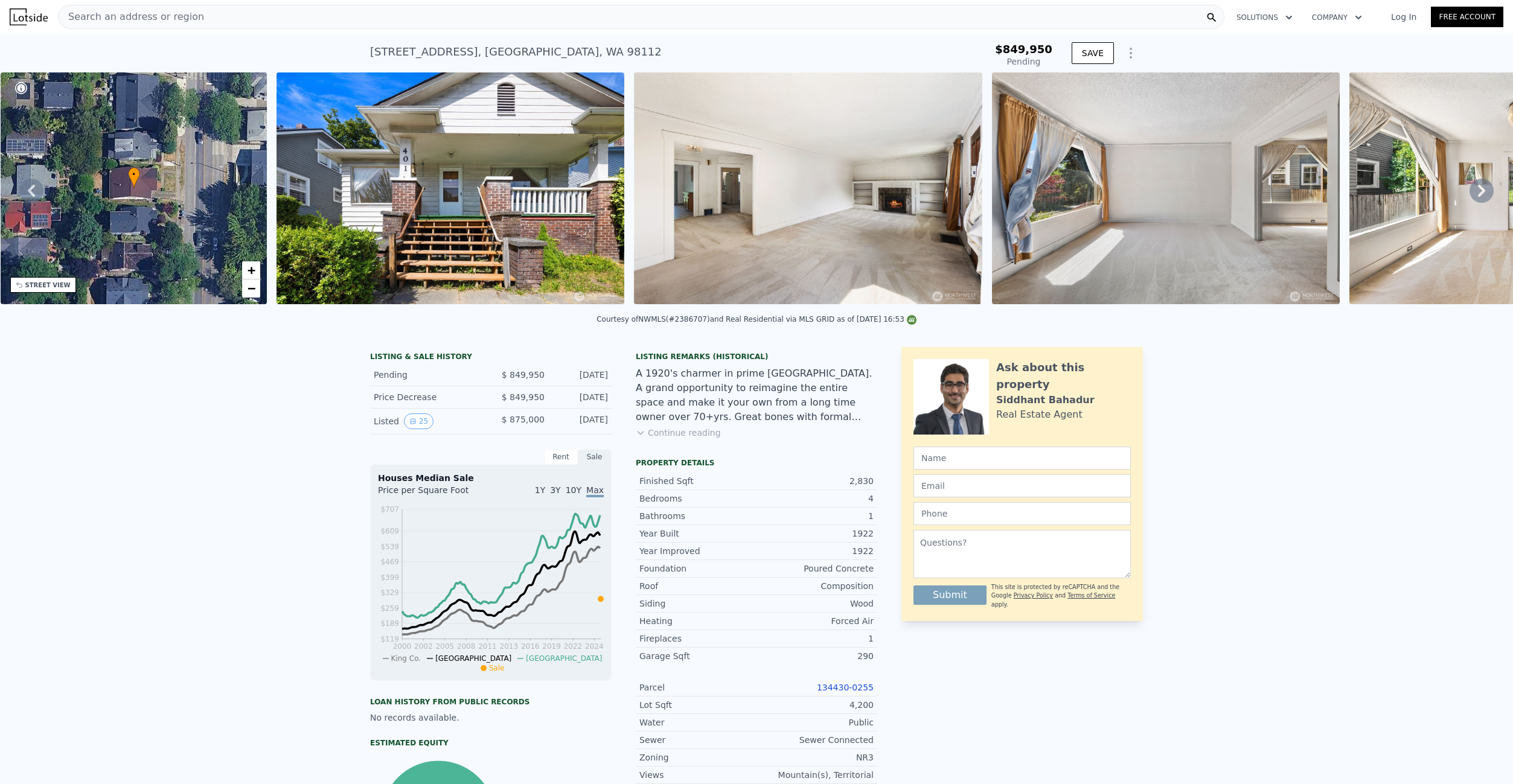
scroll to position [0, 280]
type input "$ 1,327,000"
type input "$ 309,057"
checkbox input "true"
